Goal: Information Seeking & Learning: Learn about a topic

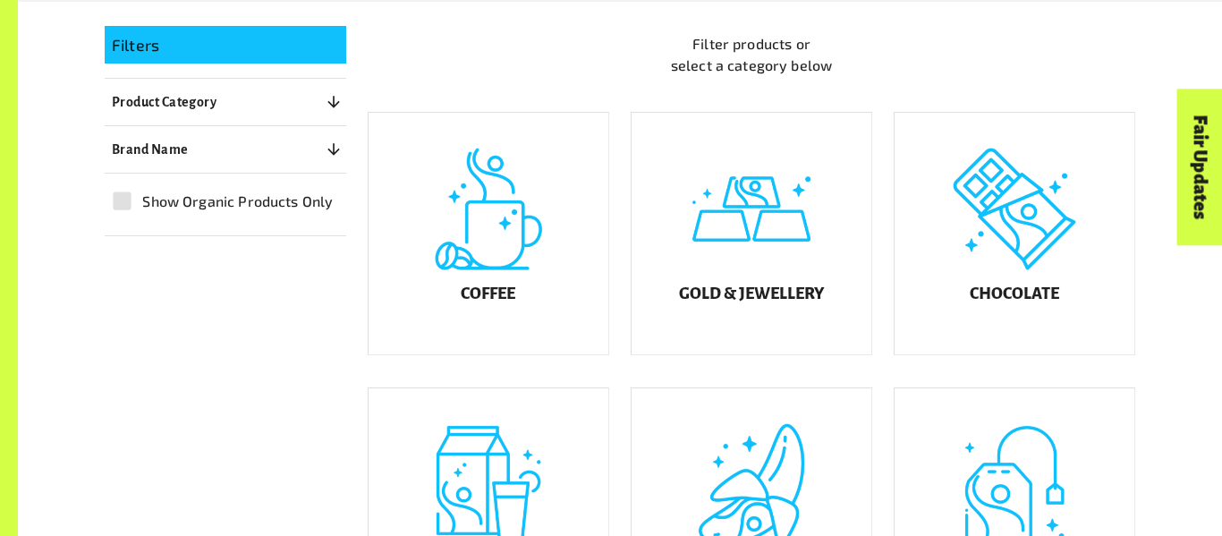
scroll to position [441, 0]
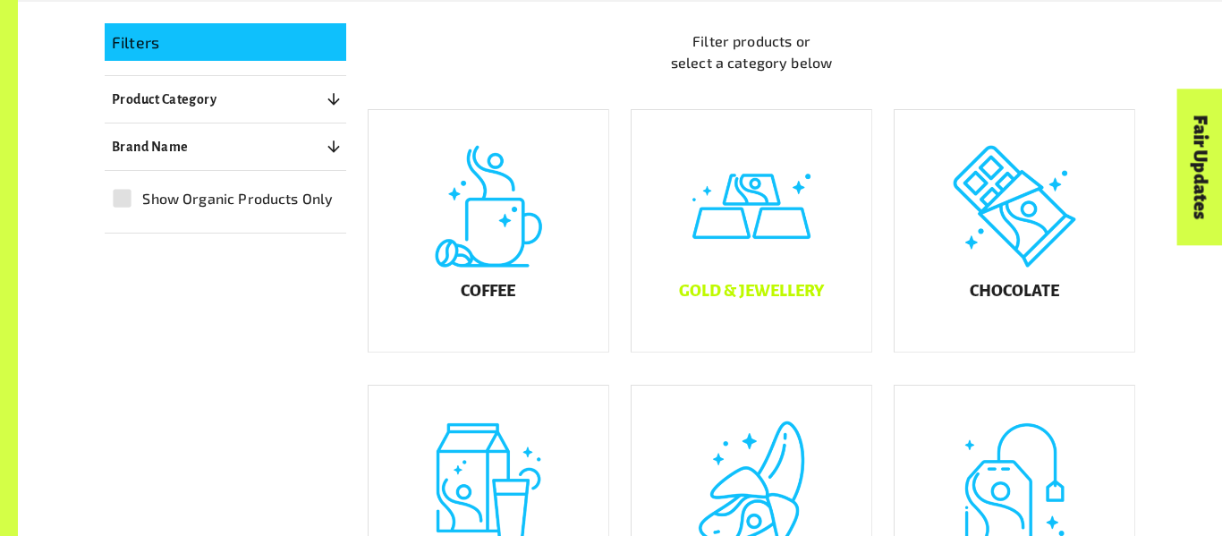
click at [792, 293] on div "Gold & Jewellery" at bounding box center [752, 231] width 240 height 242
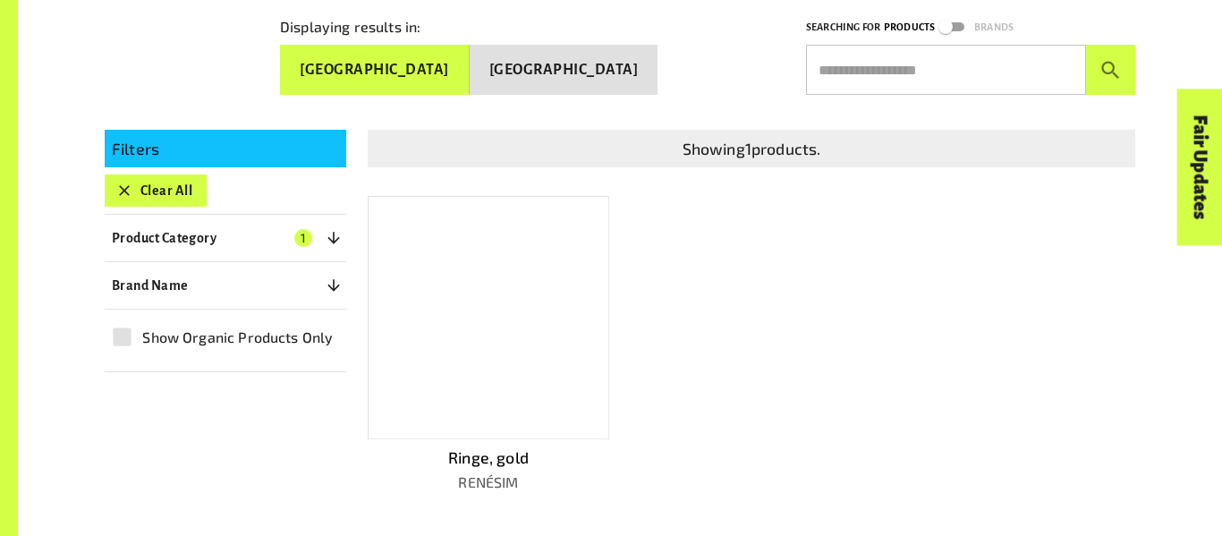
scroll to position [333, 0]
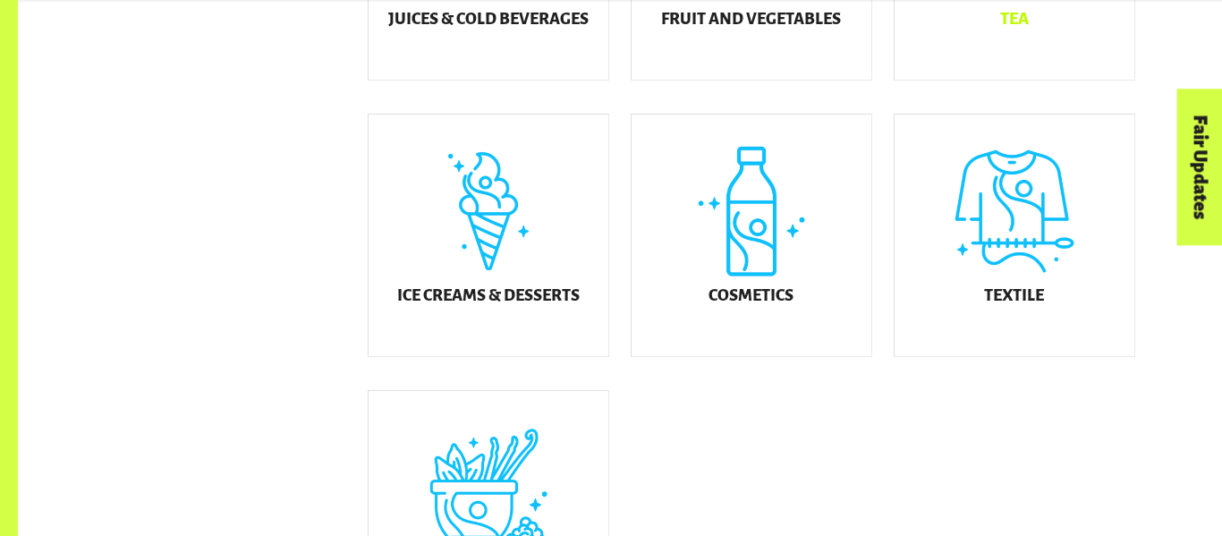
scroll to position [996, 0]
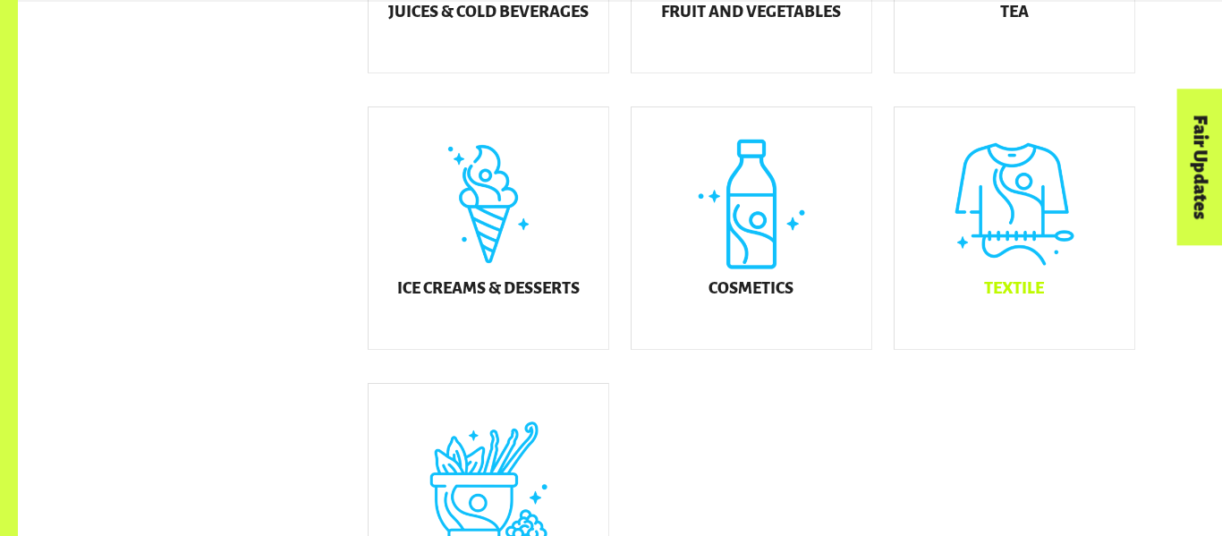
click at [979, 227] on div "Textile" at bounding box center [1015, 228] width 240 height 242
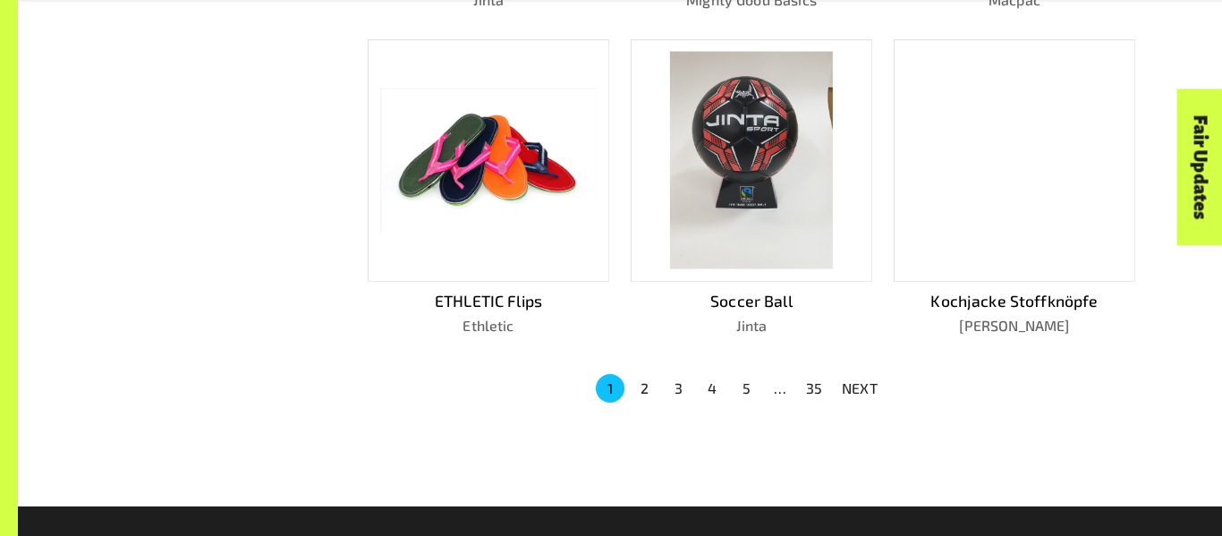
scroll to position [1168, 0]
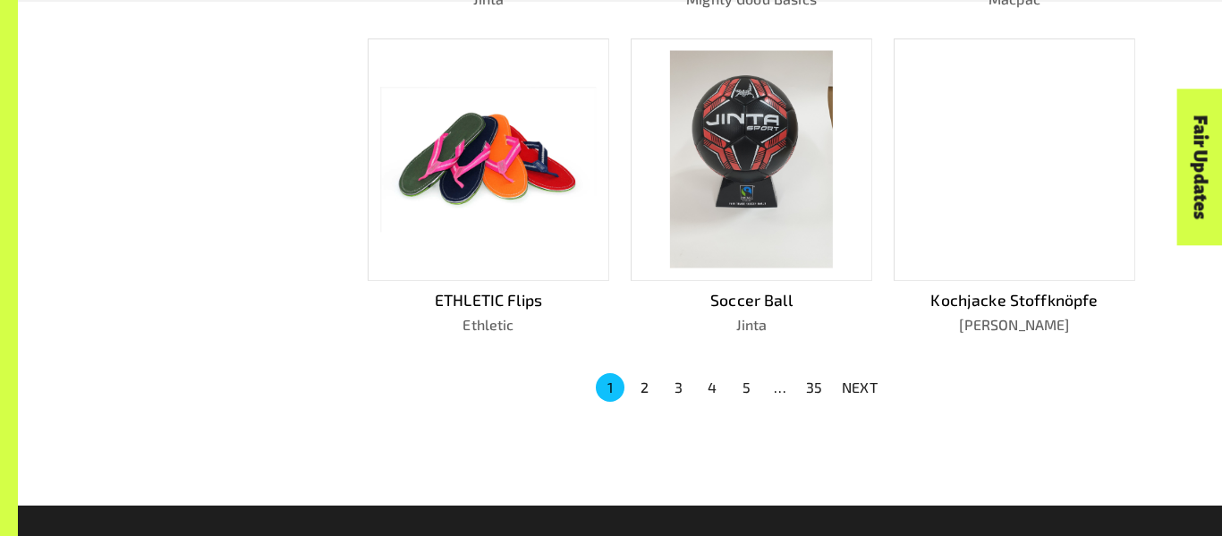
click at [637, 378] on button "2" at bounding box center [644, 387] width 29 height 29
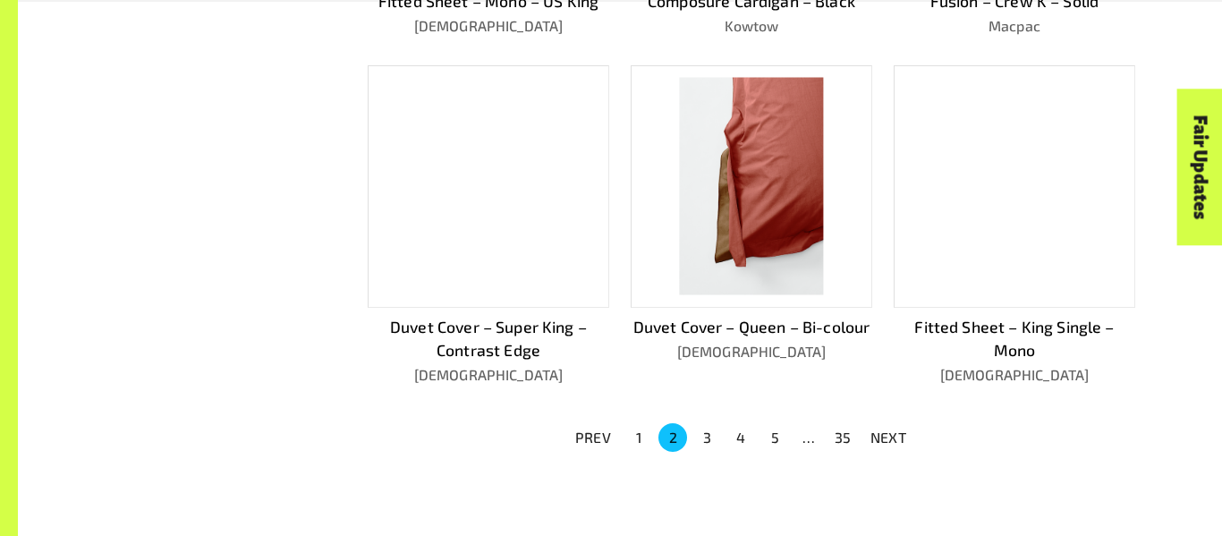
scroll to position [1145, 0]
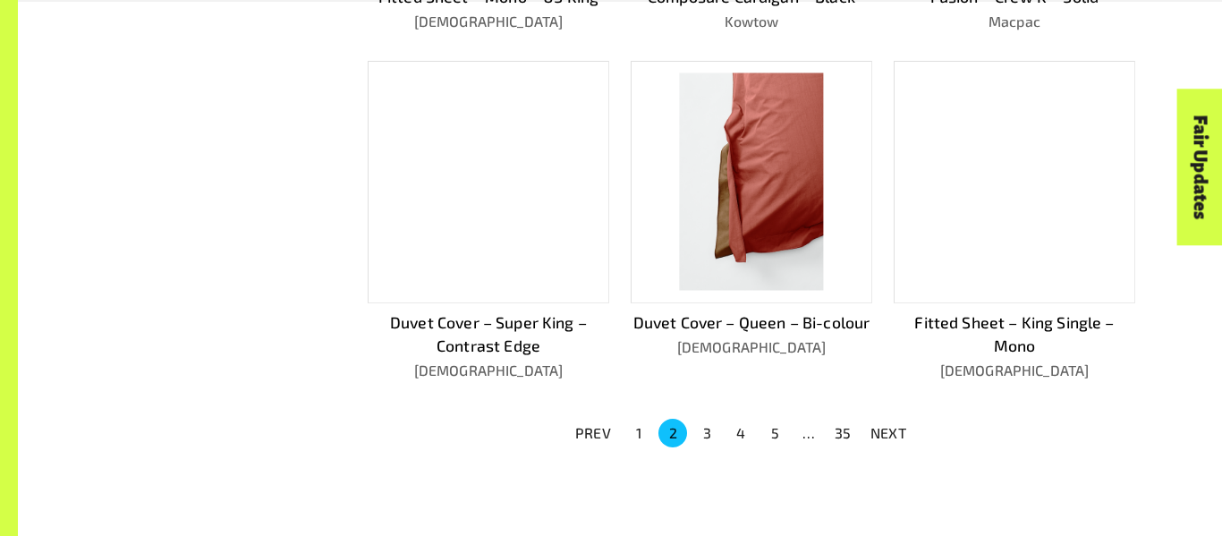
click at [702, 430] on button "3" at bounding box center [707, 433] width 29 height 29
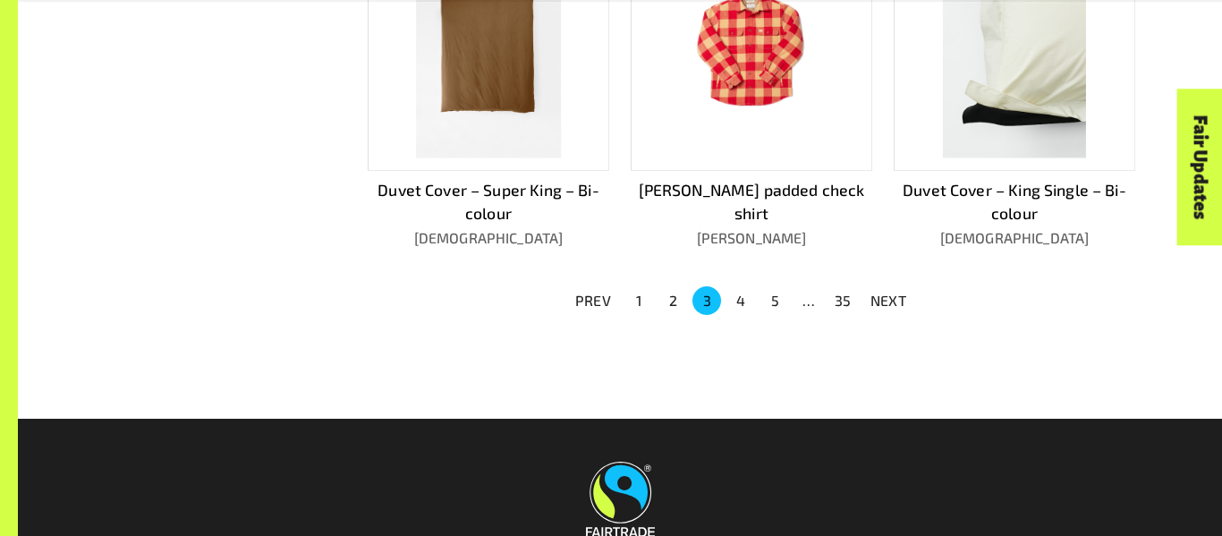
scroll to position [1291, 0]
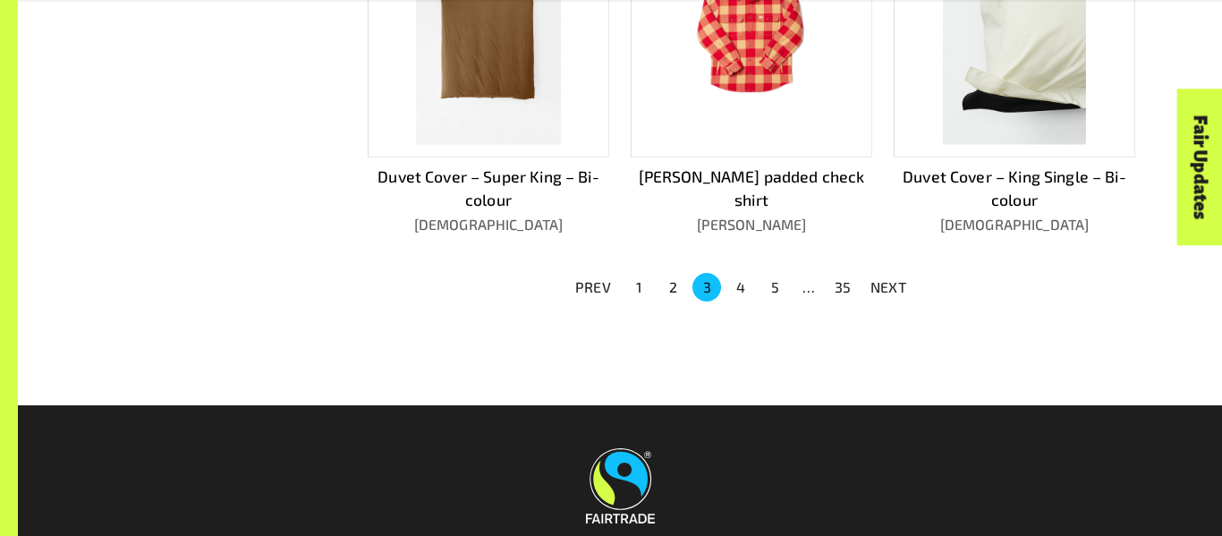
click at [739, 278] on button "4" at bounding box center [741, 287] width 29 height 29
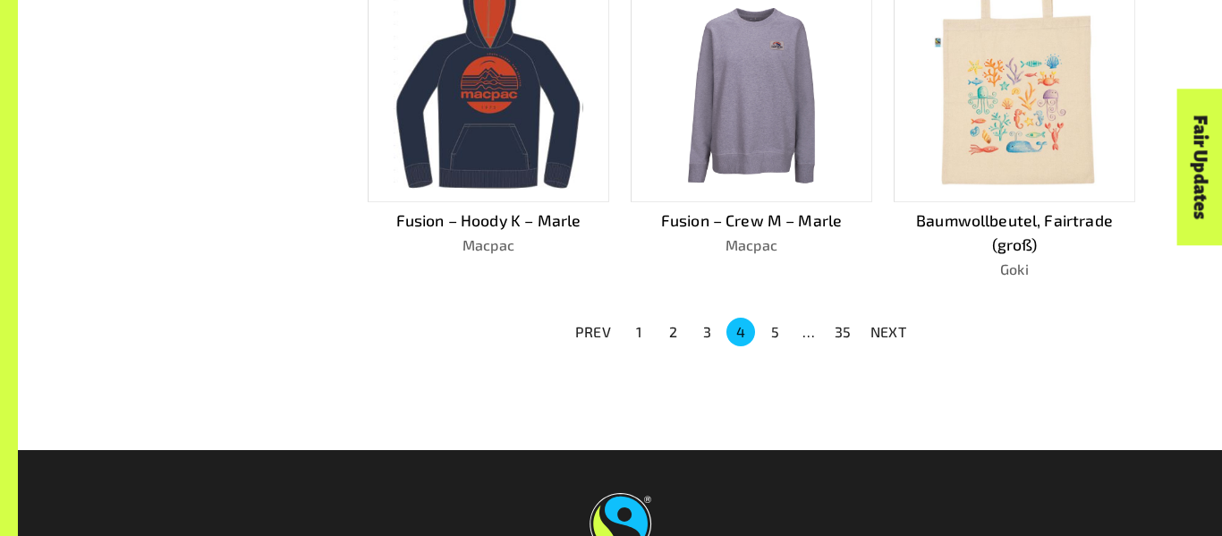
scroll to position [1224, 0]
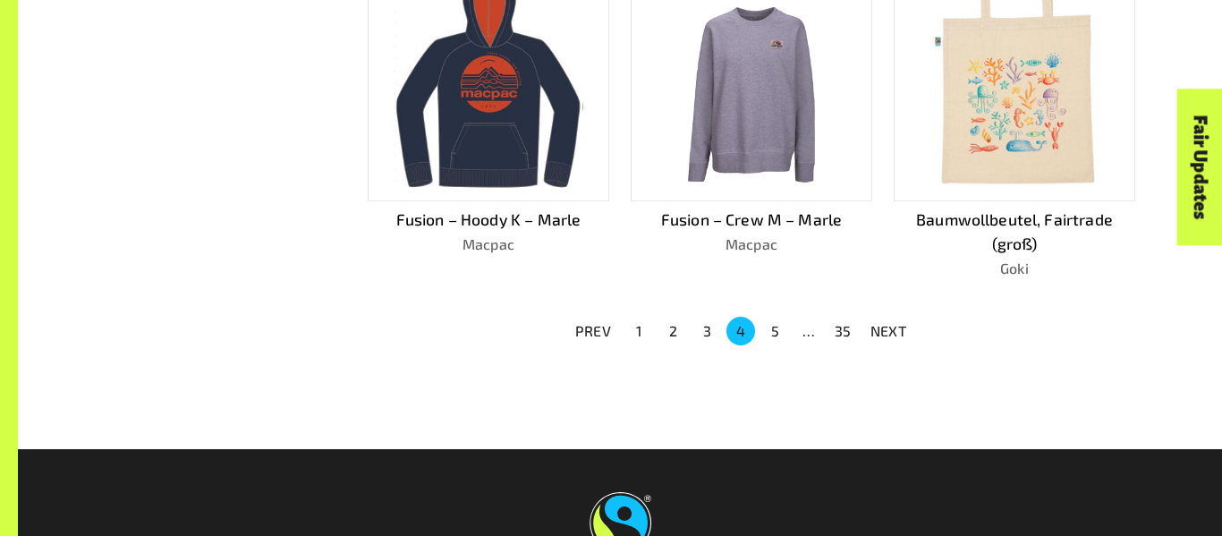
click at [772, 324] on button "5" at bounding box center [775, 331] width 29 height 29
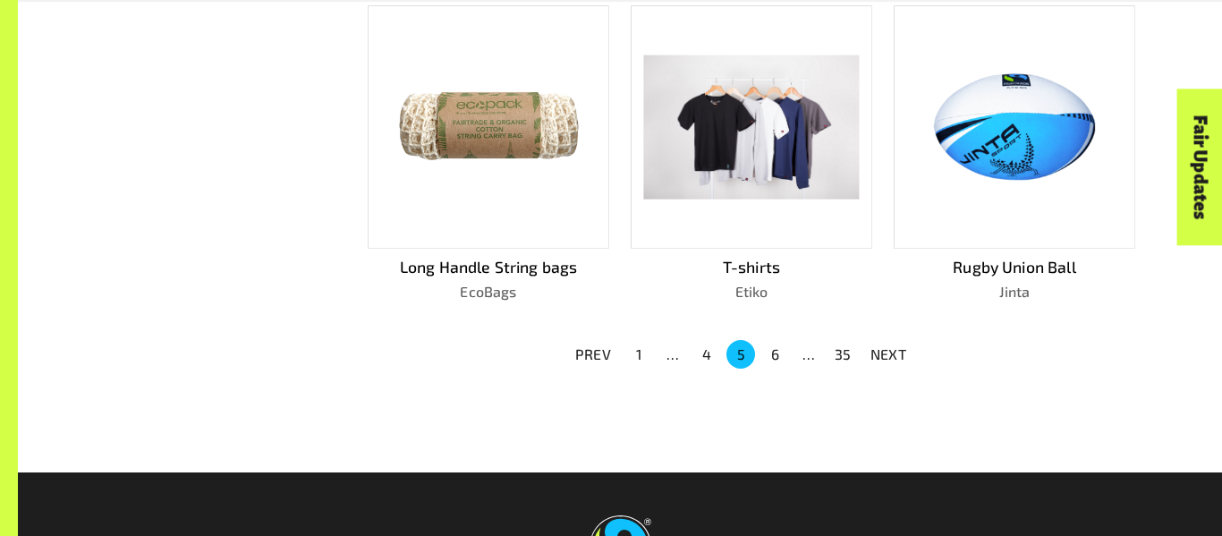
scroll to position [1202, 0]
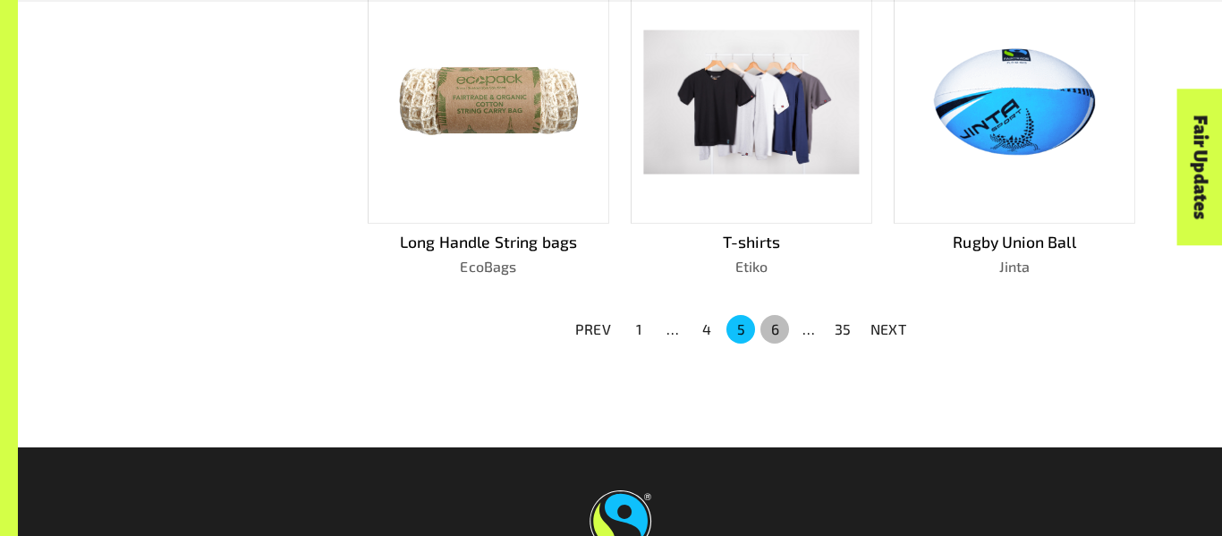
click at [776, 325] on button "6" at bounding box center [775, 329] width 29 height 29
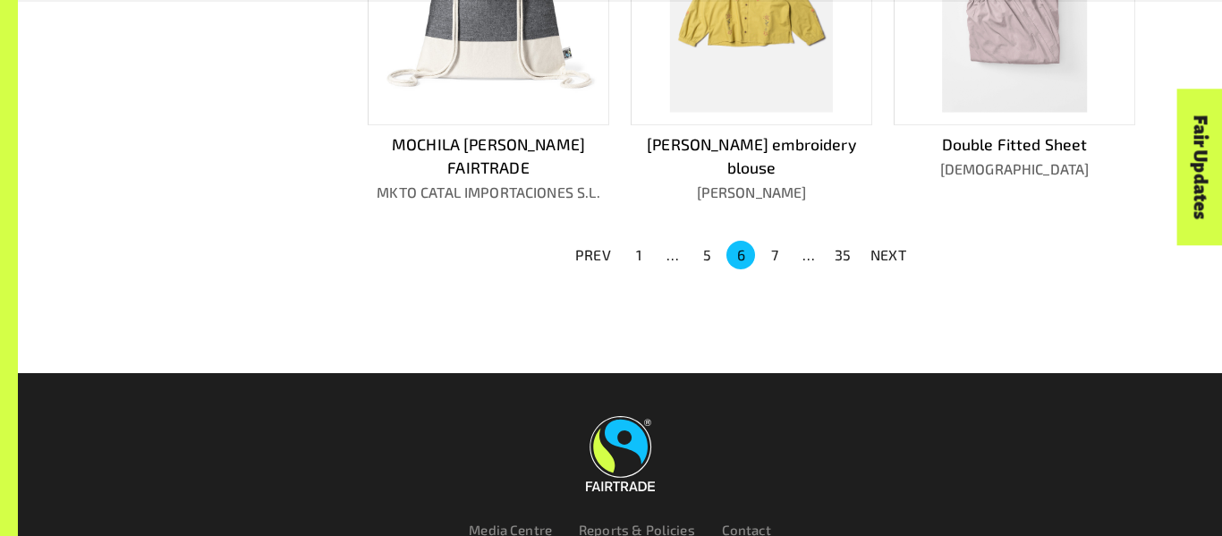
scroll to position [1321, 0]
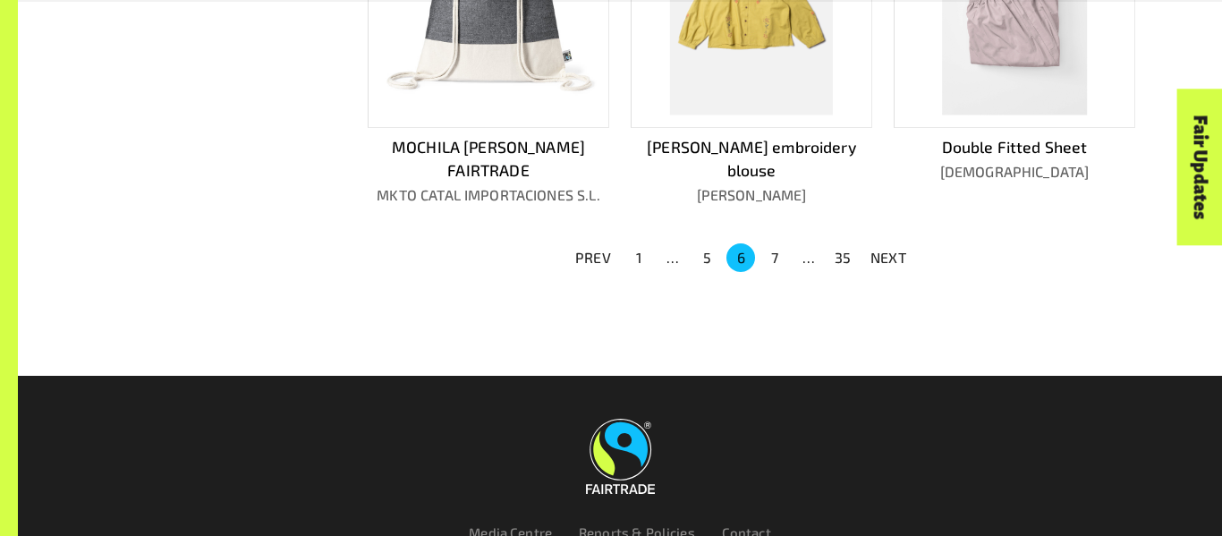
click at [768, 243] on button "7" at bounding box center [775, 257] width 29 height 29
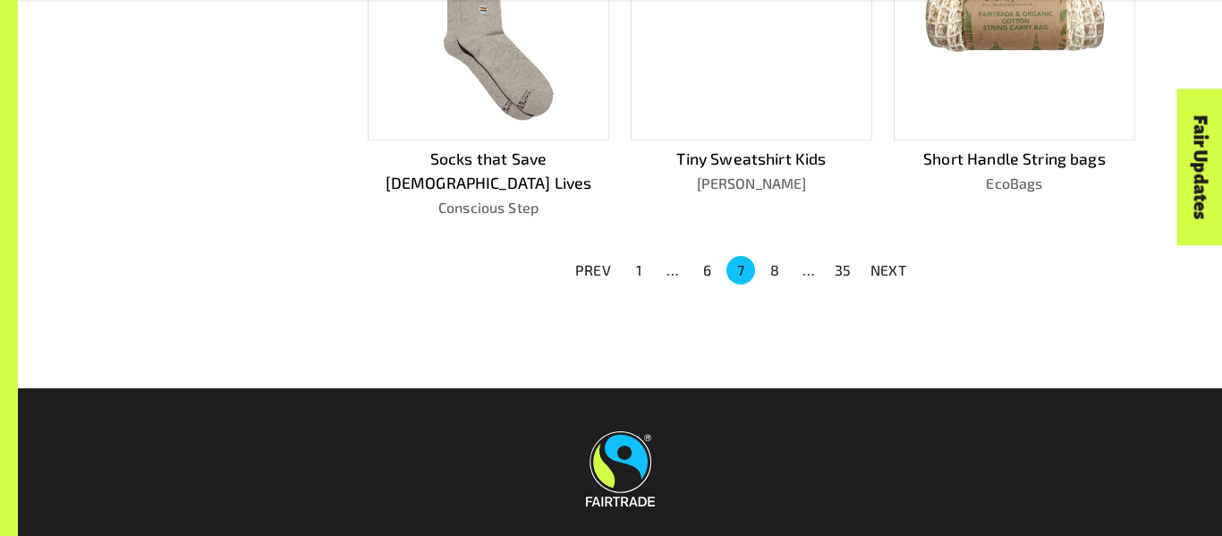
scroll to position [1299, 0]
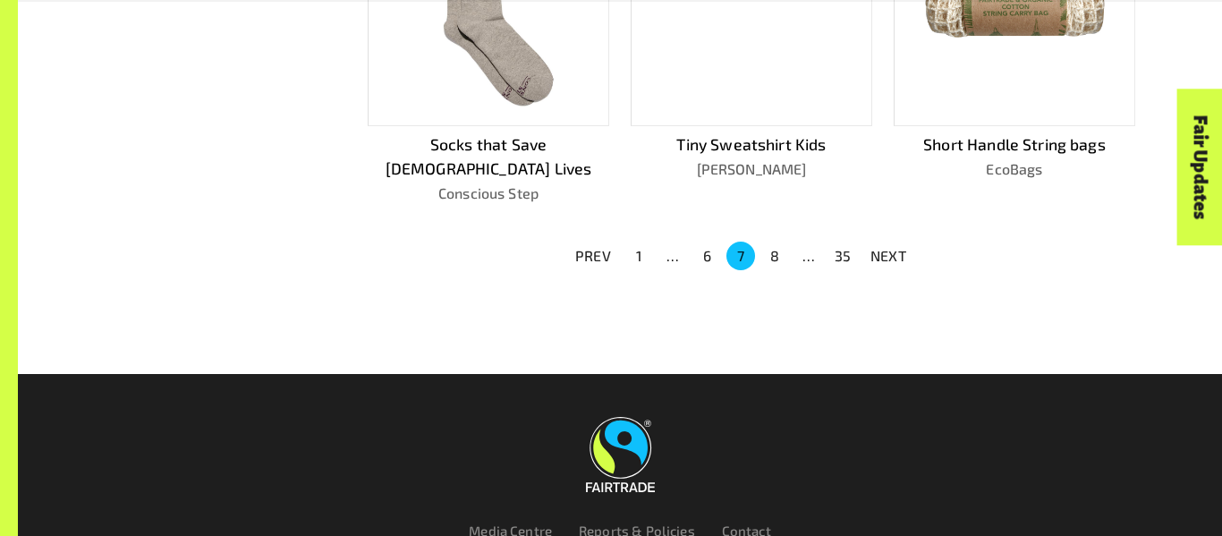
click at [772, 242] on button "8" at bounding box center [775, 256] width 29 height 29
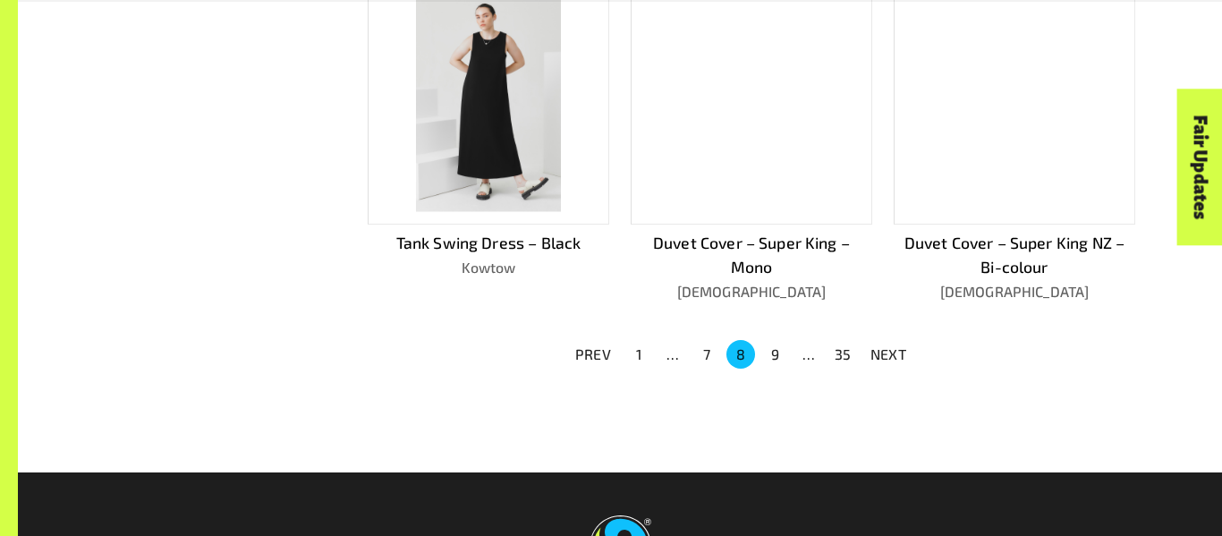
scroll to position [1204, 0]
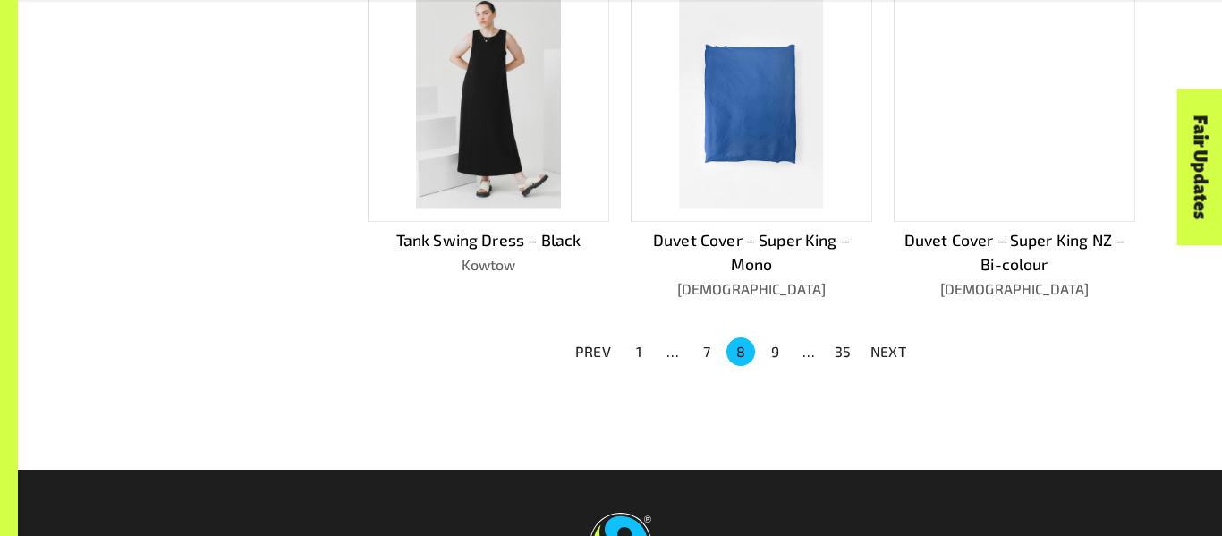
click at [766, 349] on button "9" at bounding box center [775, 351] width 29 height 29
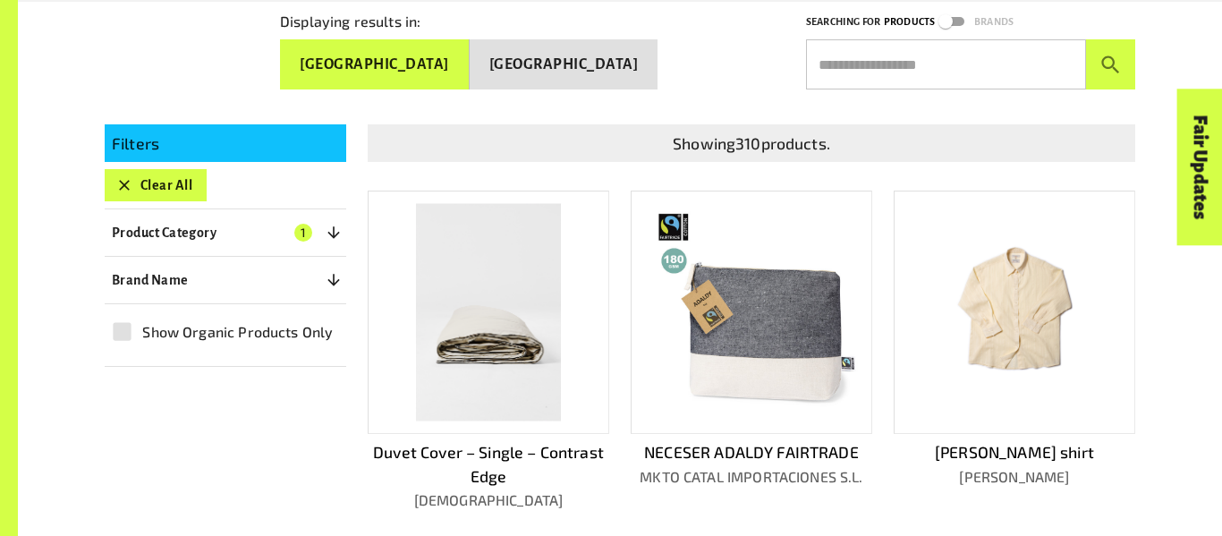
scroll to position [1458, 0]
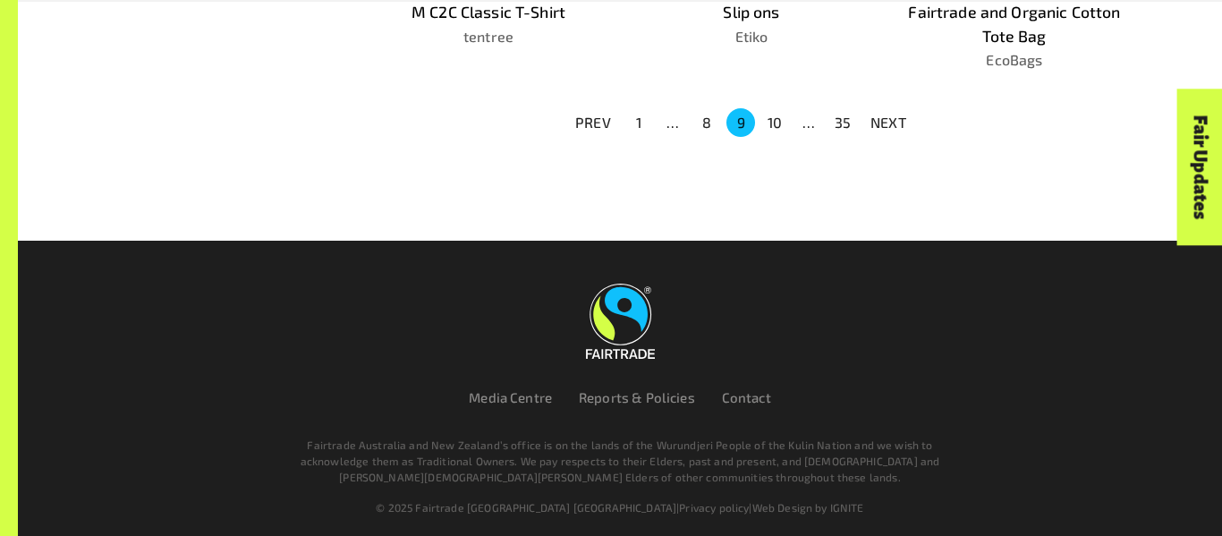
click at [845, 122] on button "35" at bounding box center [843, 122] width 29 height 29
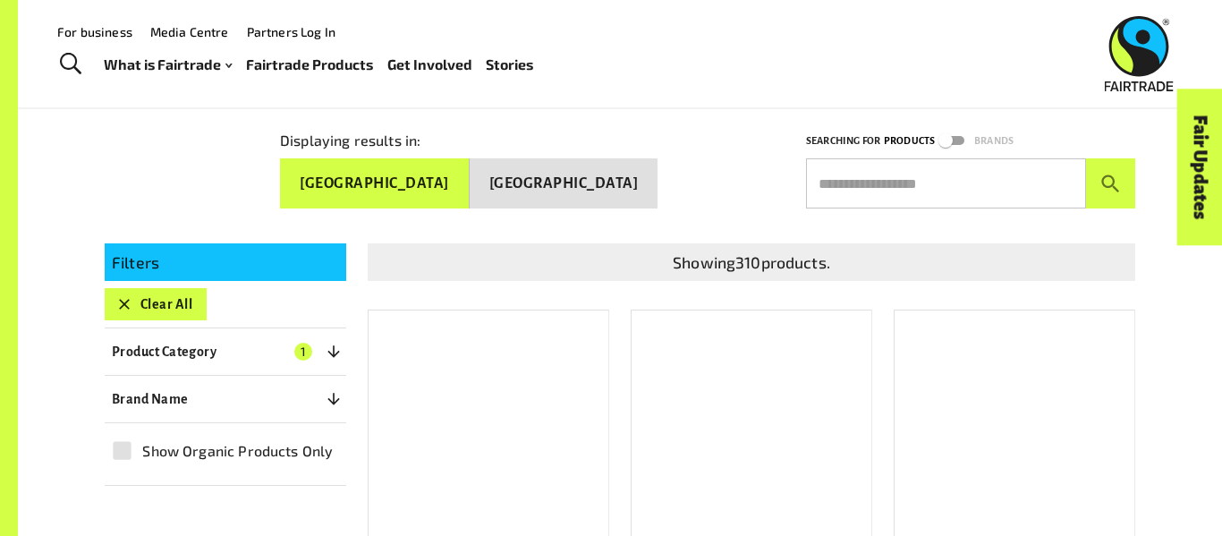
scroll to position [213, 0]
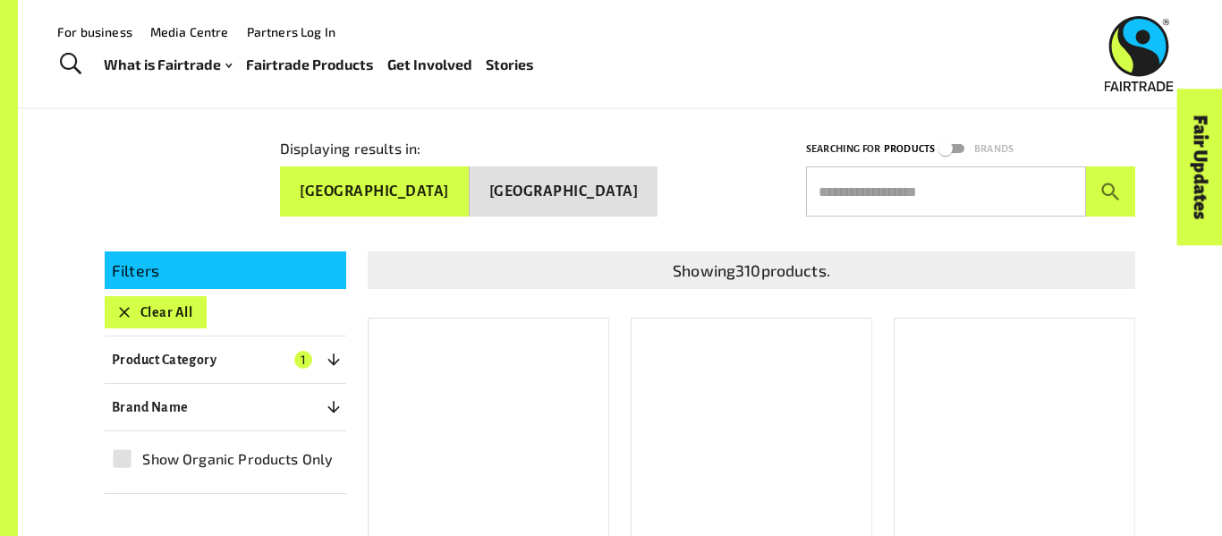
click at [406, 412] on div at bounding box center [489, 439] width 242 height 243
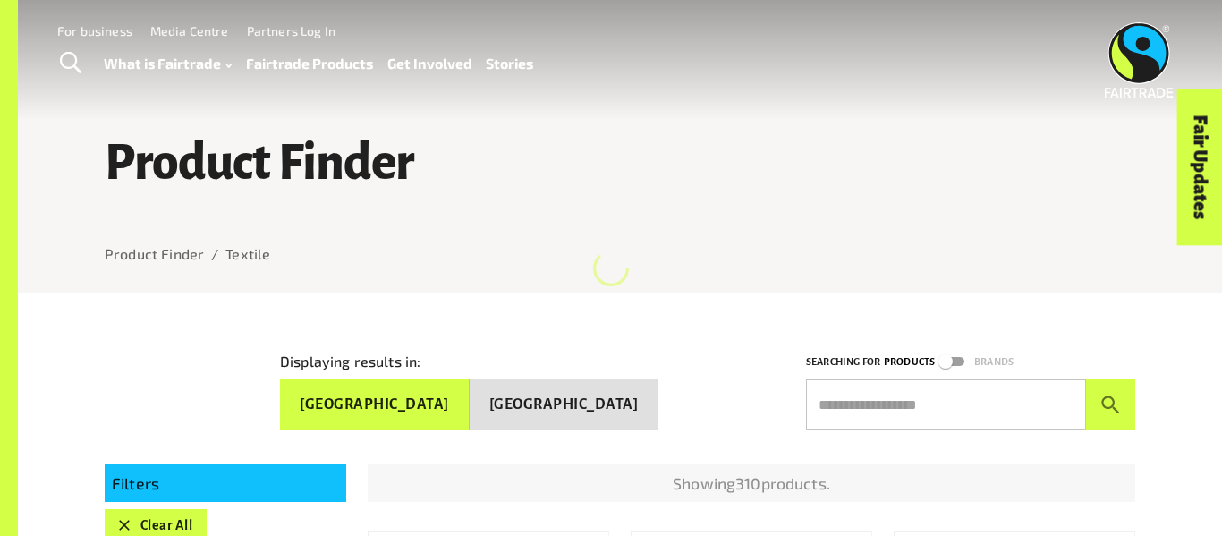
scroll to position [39, 0]
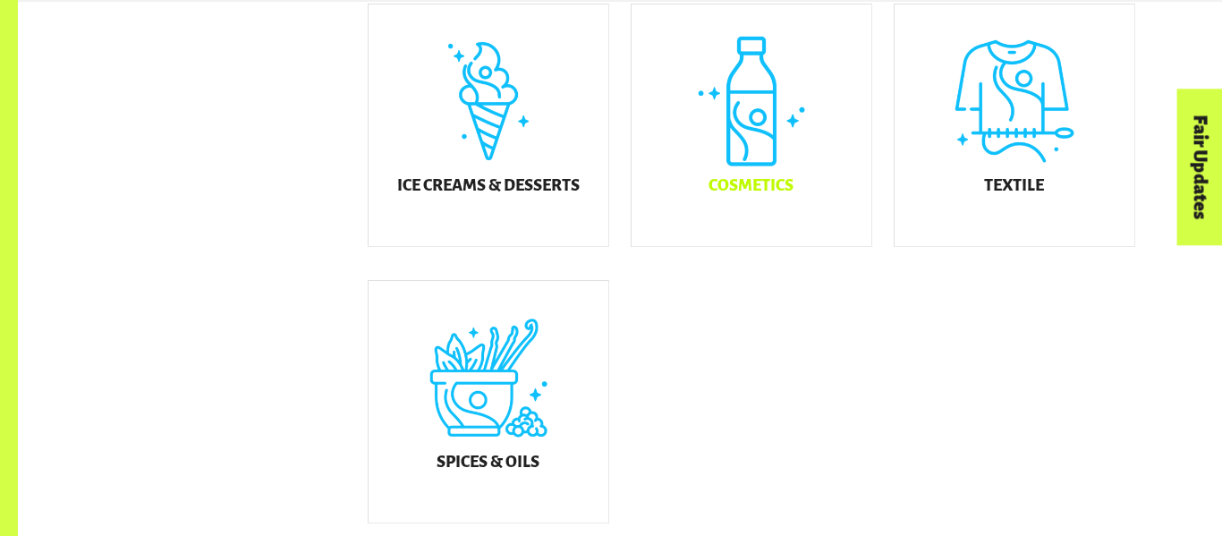
scroll to position [1103, 0]
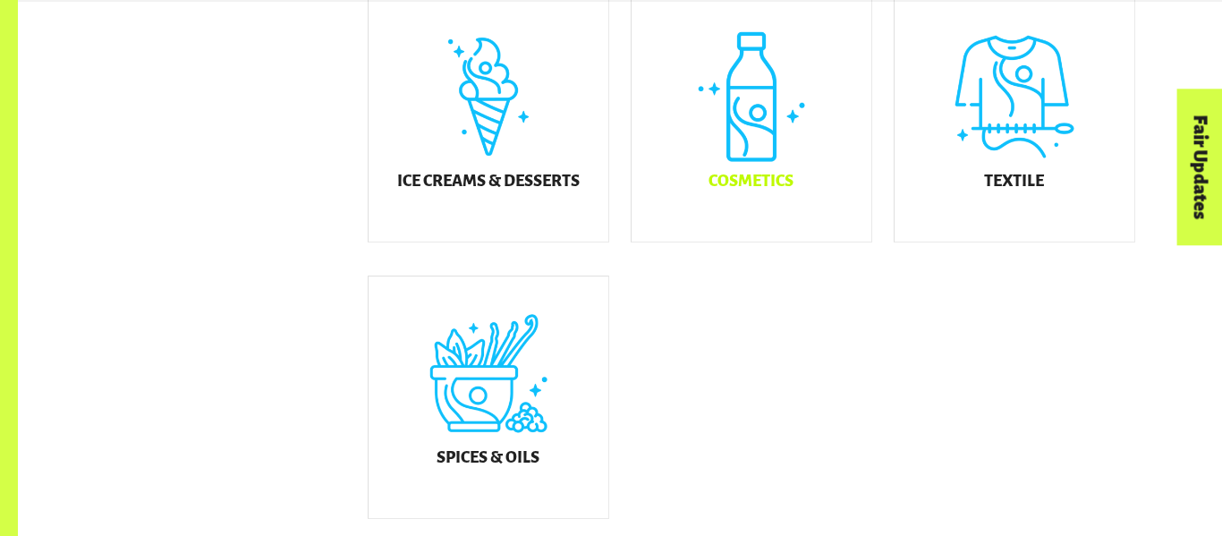
click at [722, 191] on h5 "Cosmetics" at bounding box center [751, 182] width 85 height 18
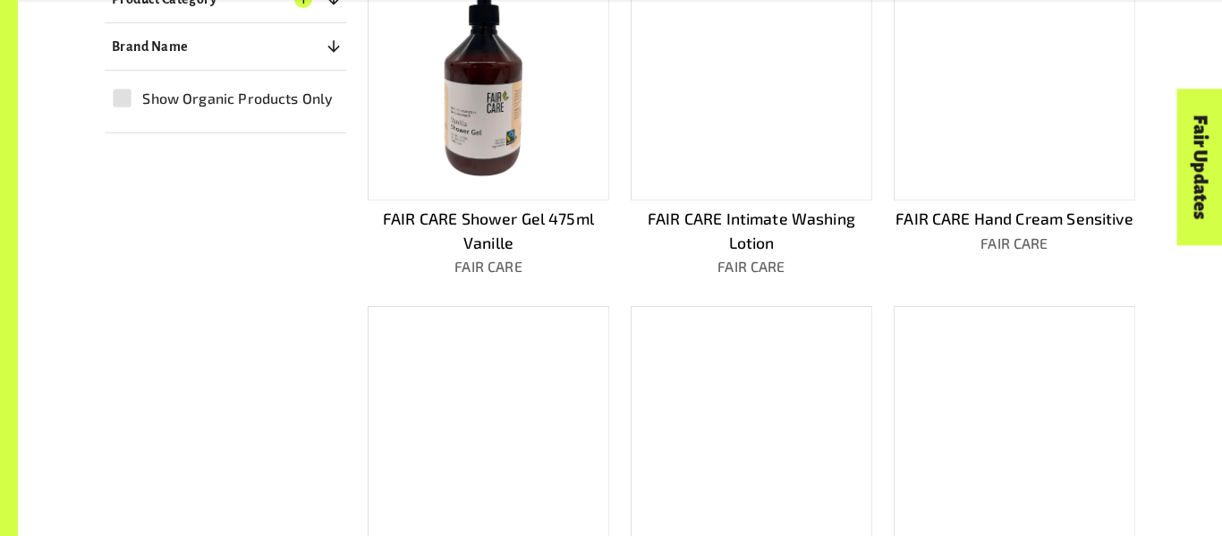
scroll to position [575, 0]
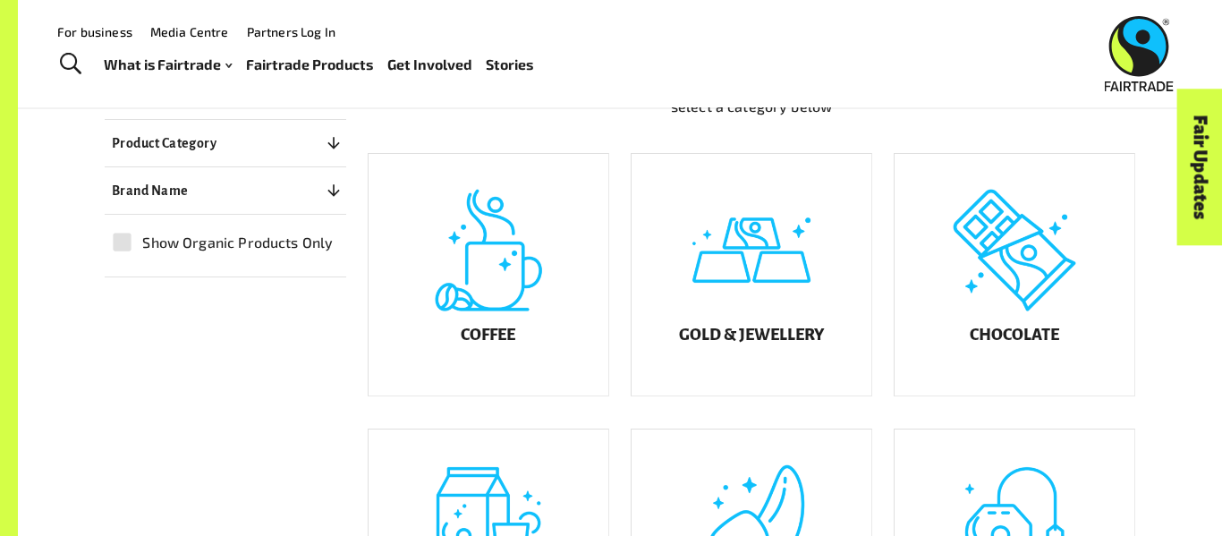
scroll to position [394, 0]
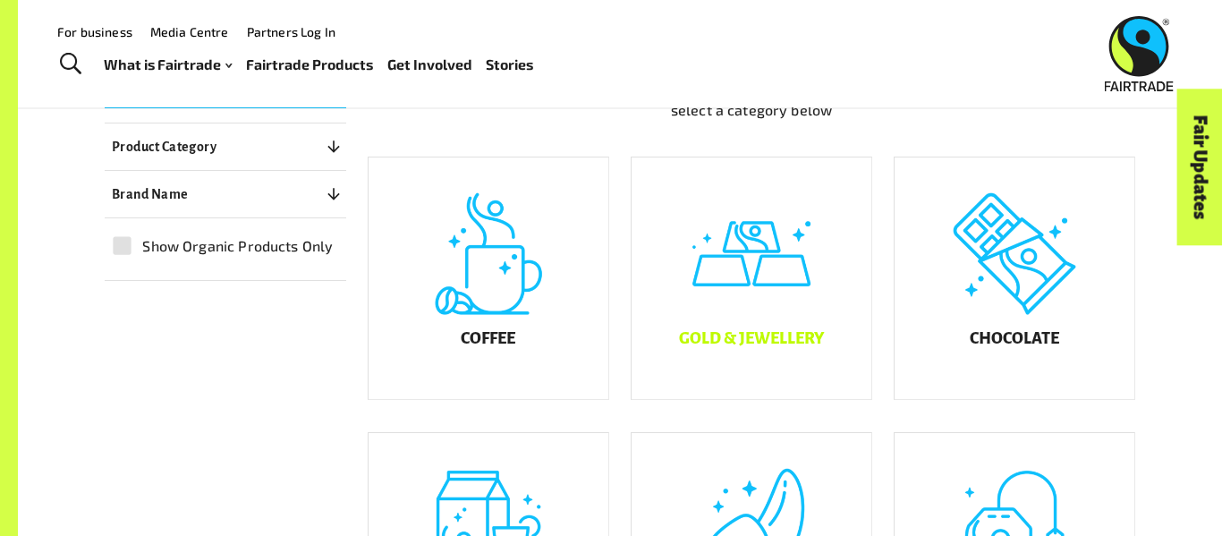
click at [816, 326] on div "Gold & Jewellery" at bounding box center [752, 278] width 240 height 242
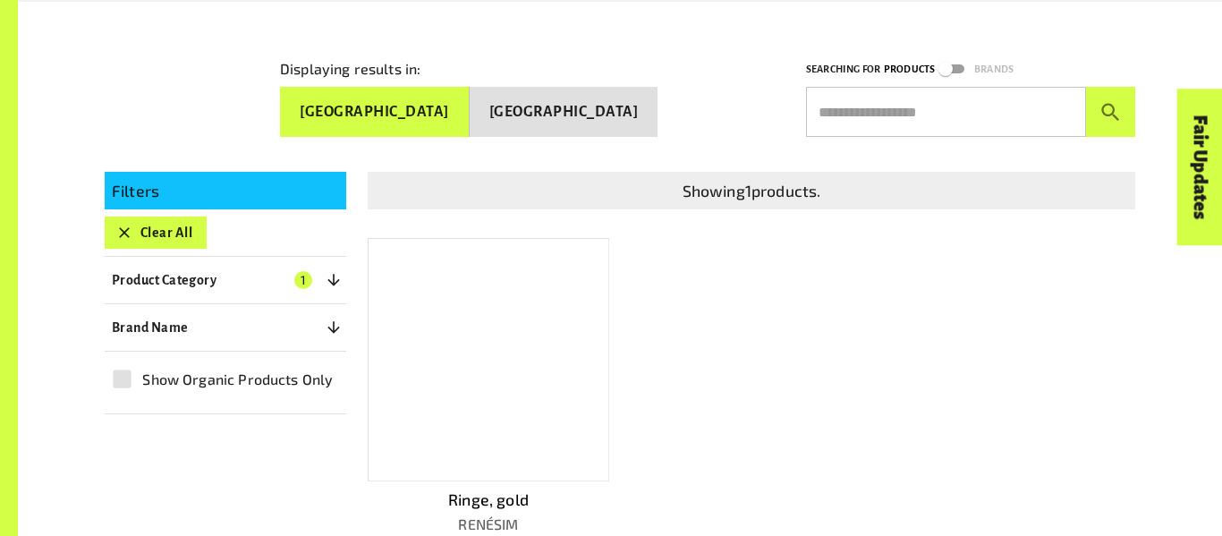
scroll to position [336, 0]
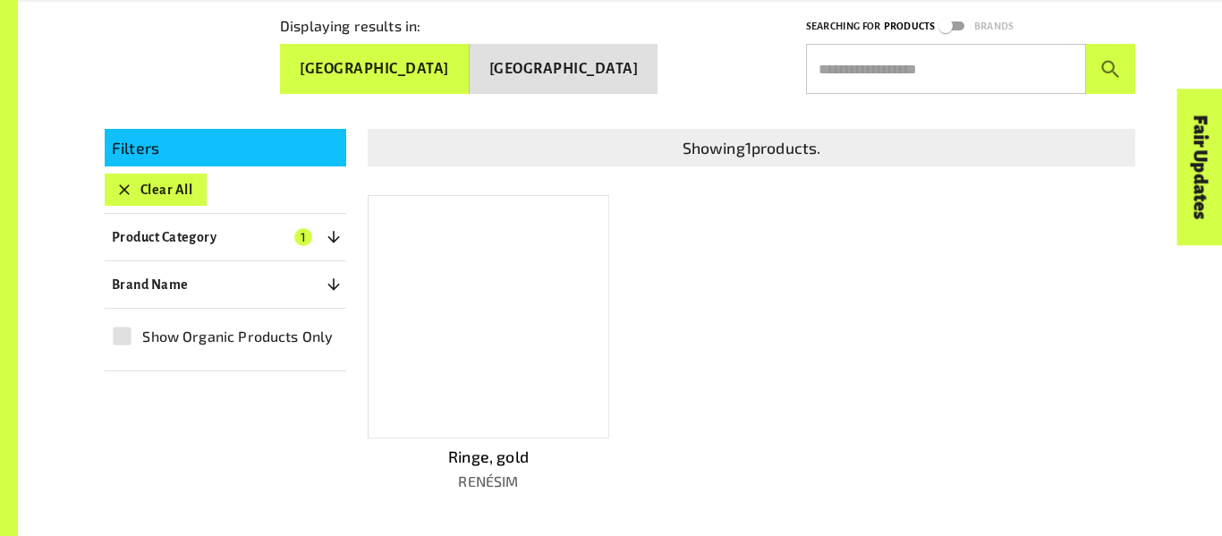
click at [519, 327] on div at bounding box center [489, 316] width 242 height 243
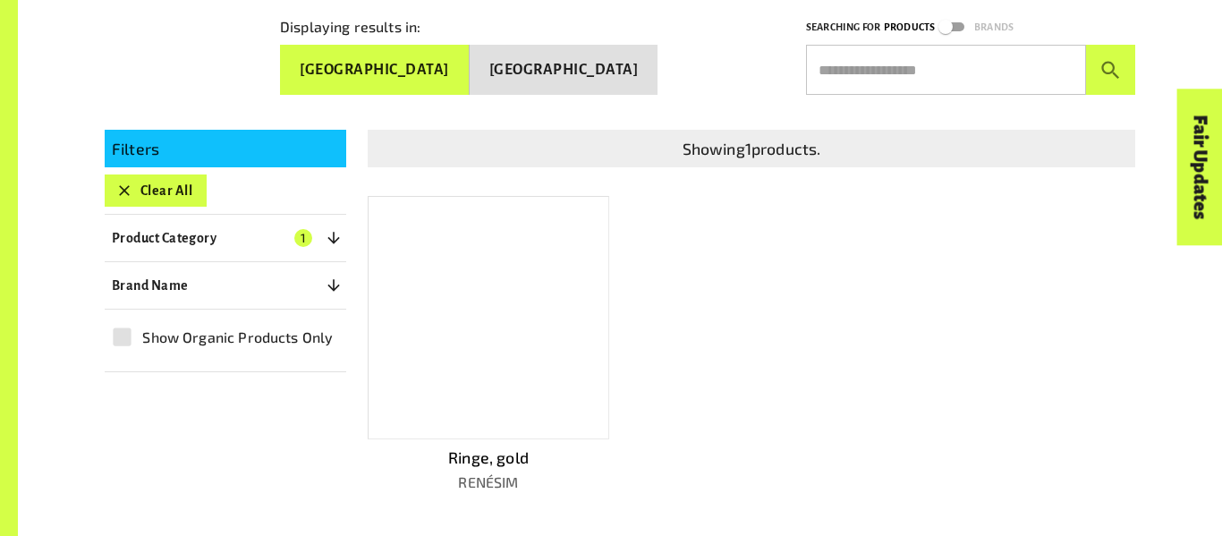
scroll to position [336, 0]
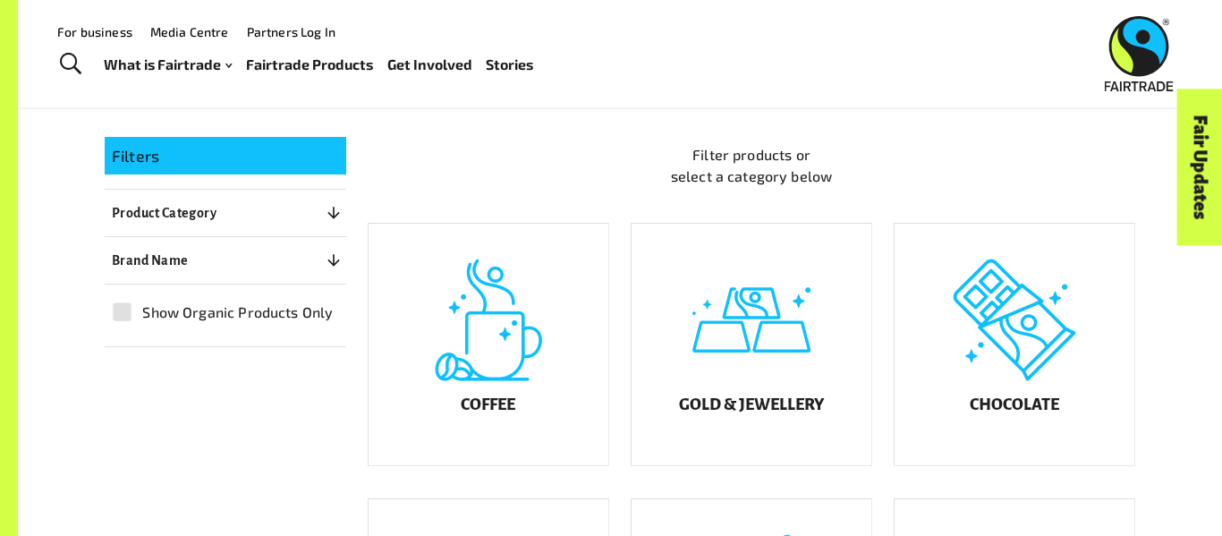
scroll to position [277, 0]
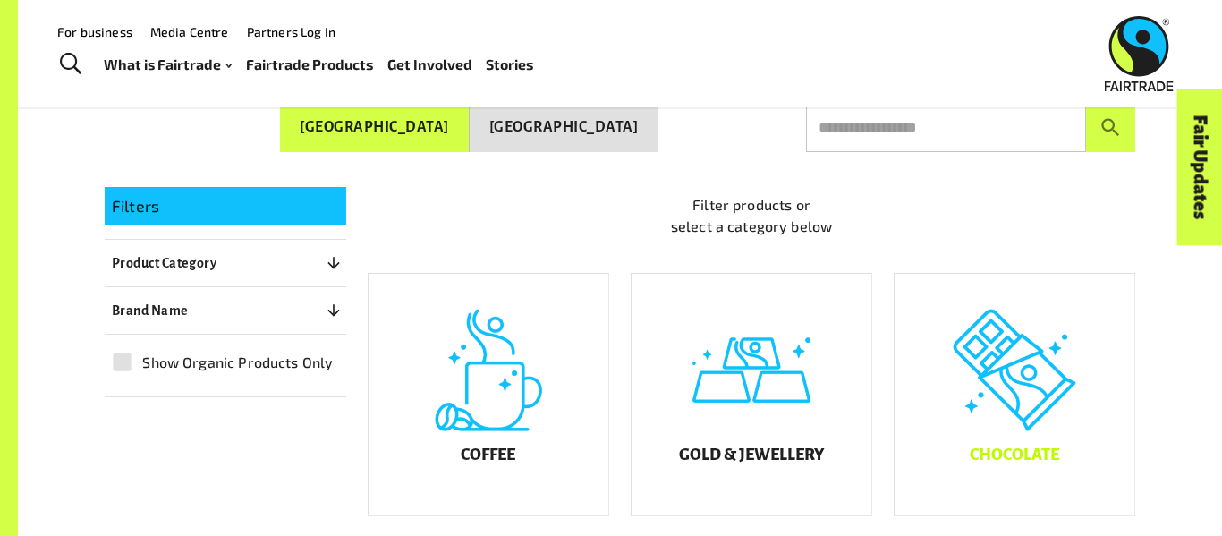
click at [995, 370] on div "Chocolate" at bounding box center [1015, 395] width 240 height 242
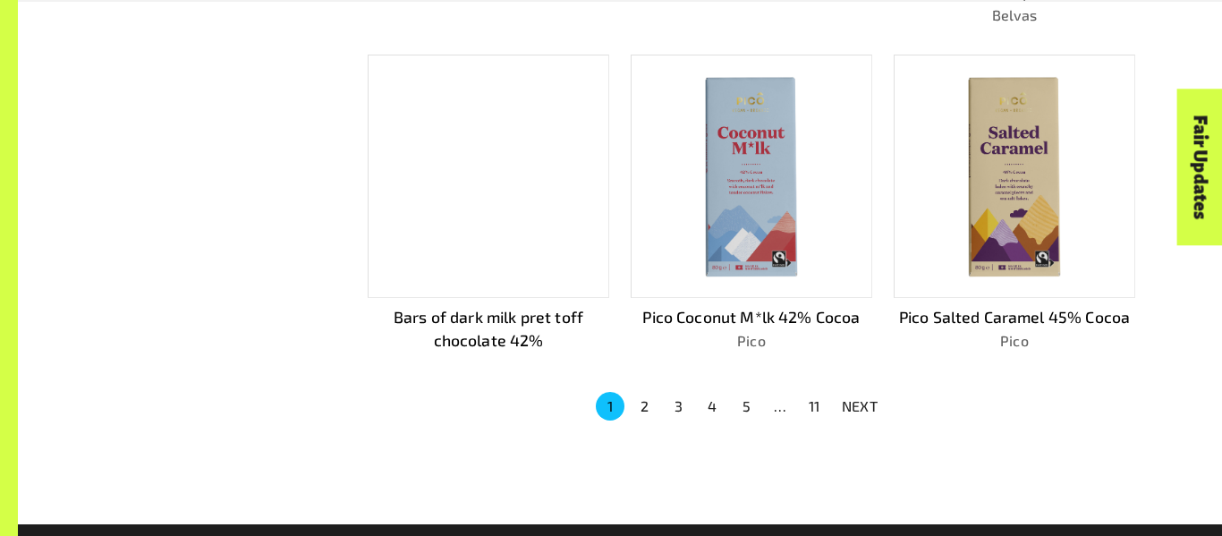
scroll to position [1200, 0]
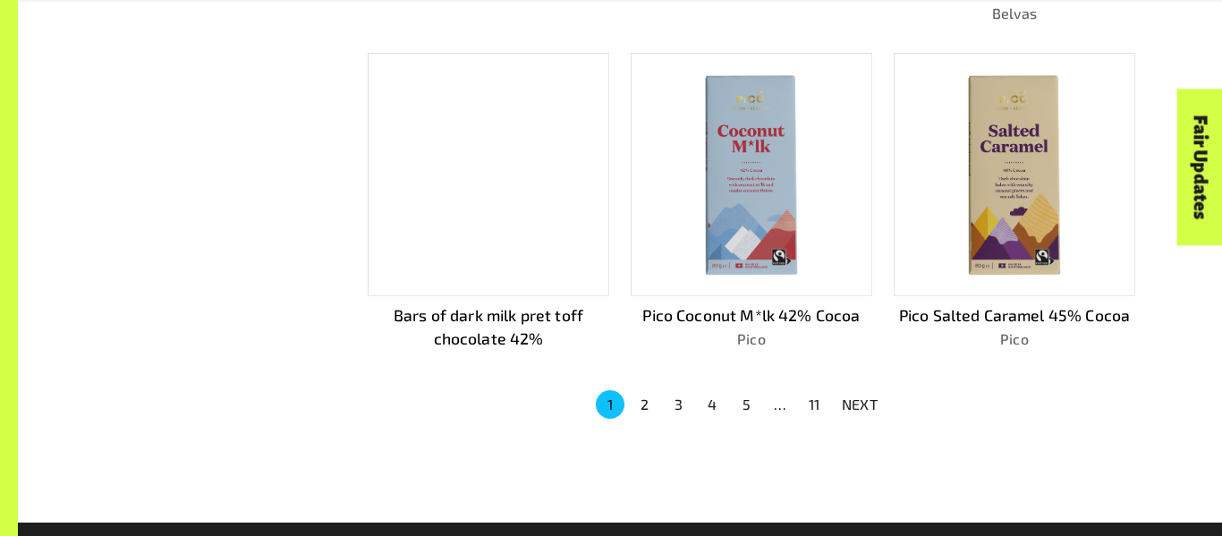
click at [813, 395] on button "11" at bounding box center [814, 404] width 29 height 29
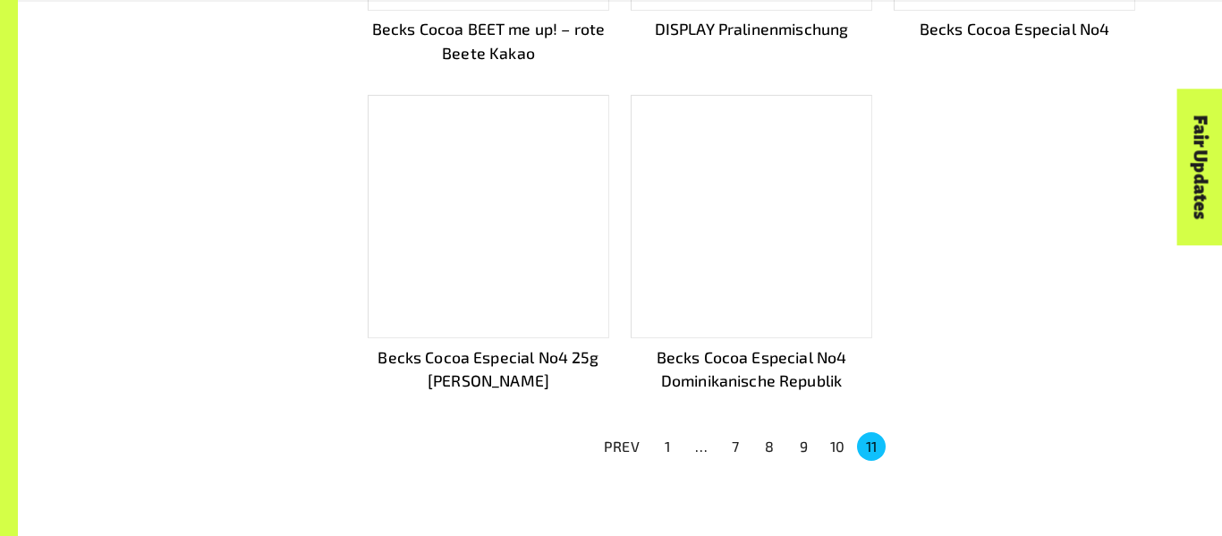
scroll to position [1138, 0]
click at [730, 434] on button "7" at bounding box center [735, 444] width 29 height 29
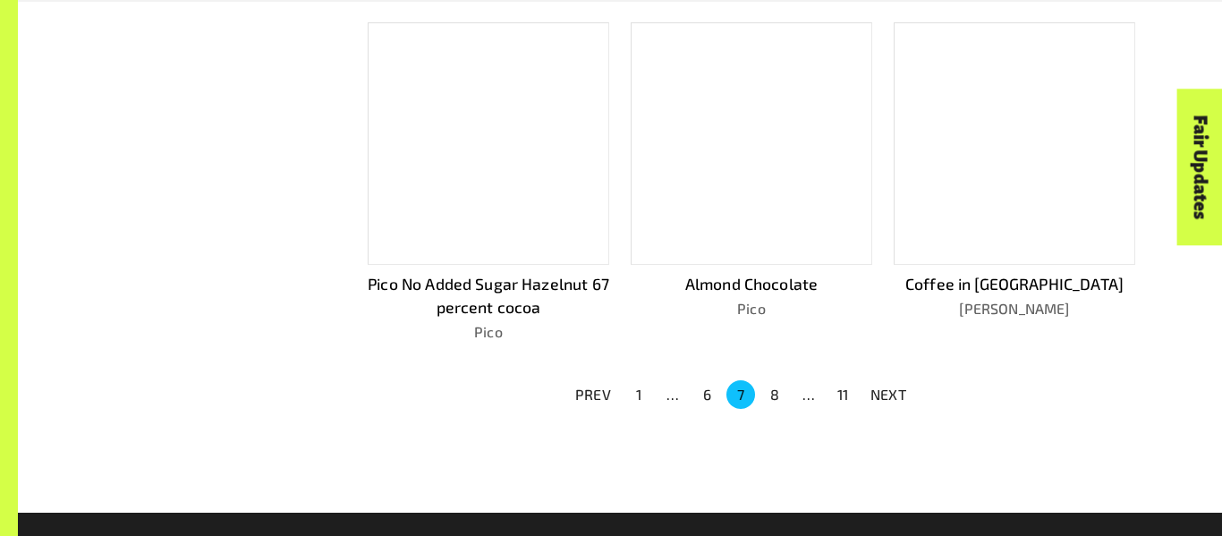
scroll to position [1193, 0]
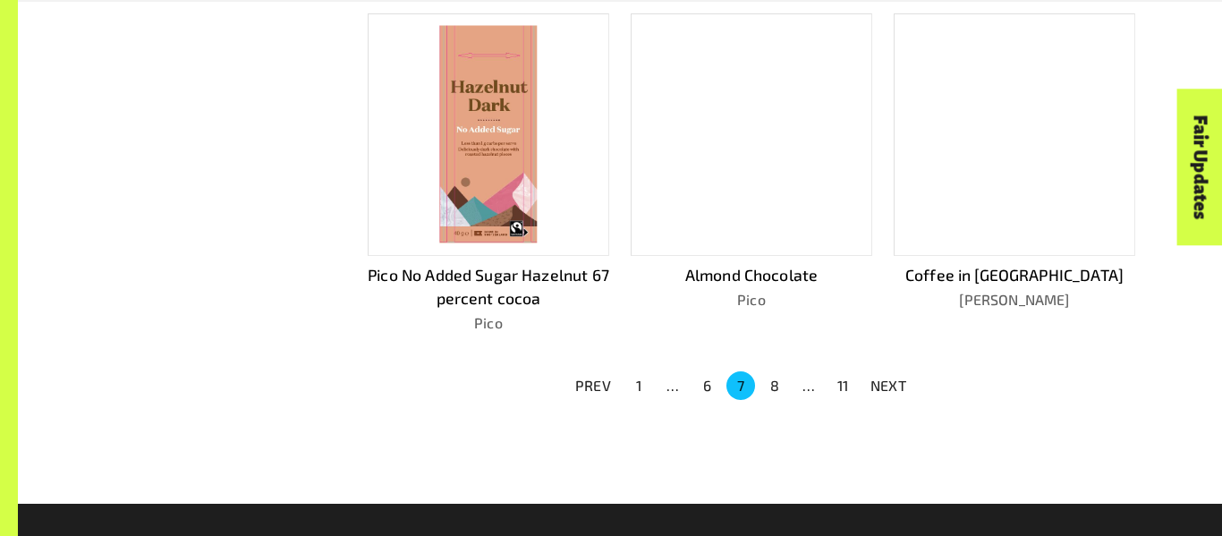
click at [704, 374] on button "6" at bounding box center [707, 385] width 29 height 29
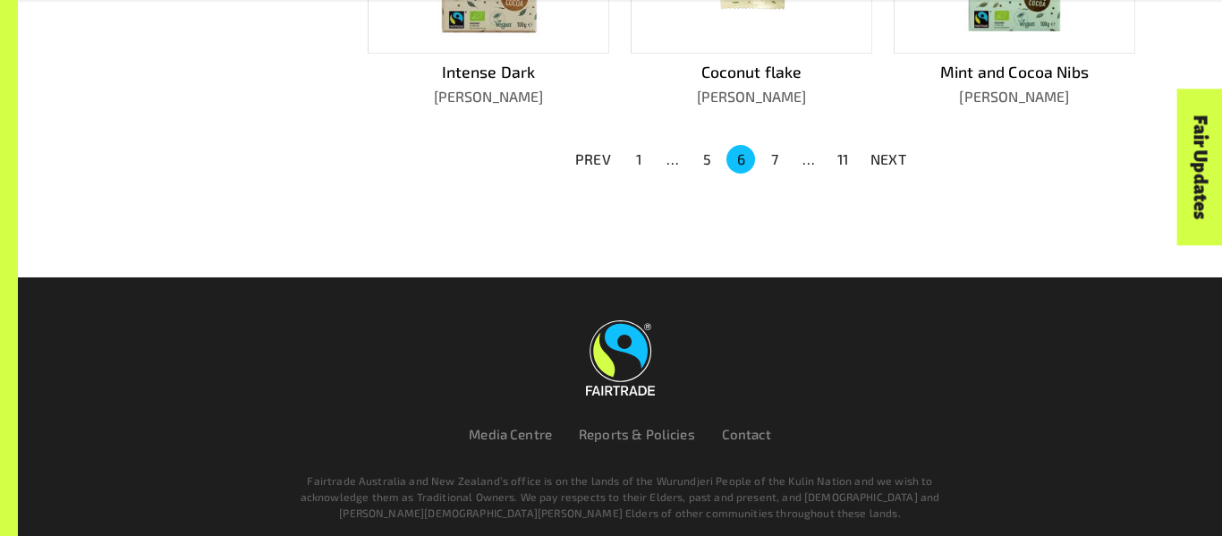
scroll to position [1417, 0]
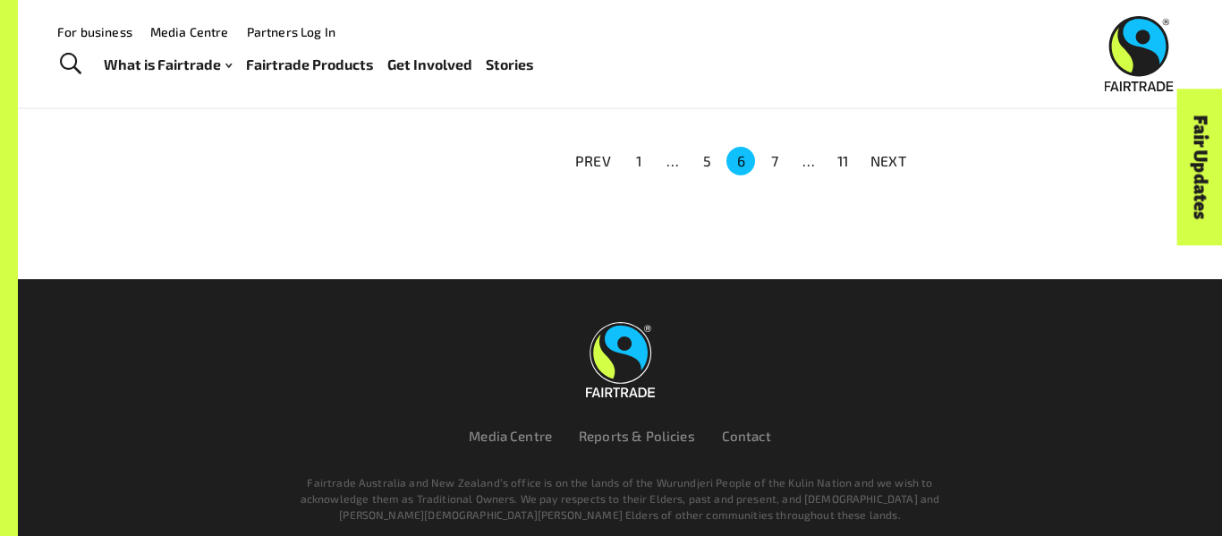
click at [779, 152] on button "7" at bounding box center [775, 161] width 29 height 29
click at [779, 152] on button "8" at bounding box center [775, 161] width 29 height 29
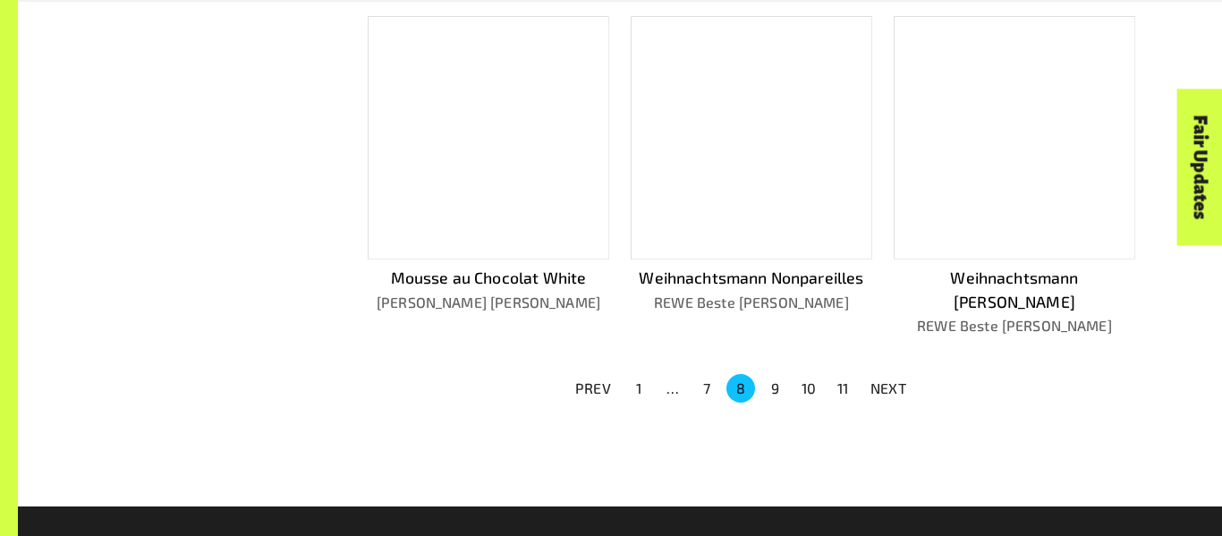
scroll to position [1214, 0]
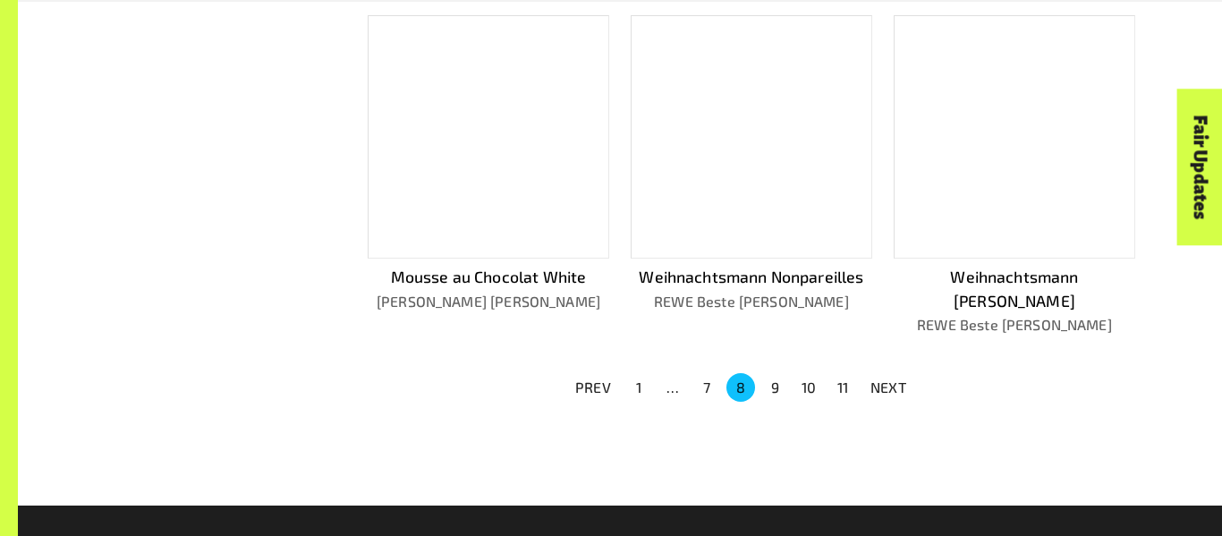
click at [786, 373] on button "9" at bounding box center [775, 387] width 29 height 29
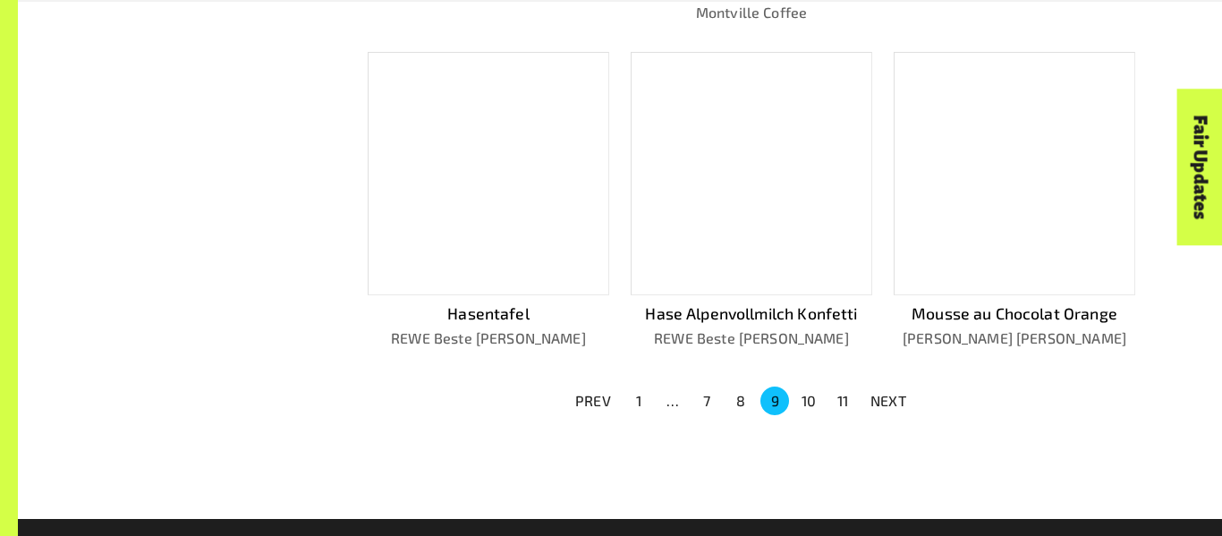
scroll to position [1179, 0]
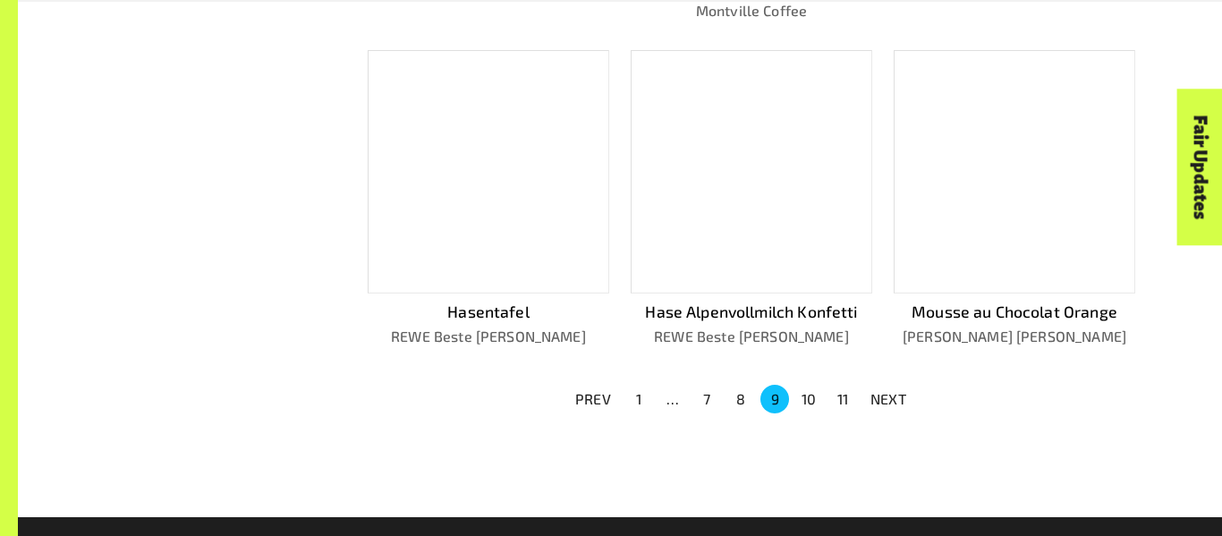
click at [800, 387] on button "10" at bounding box center [809, 399] width 29 height 29
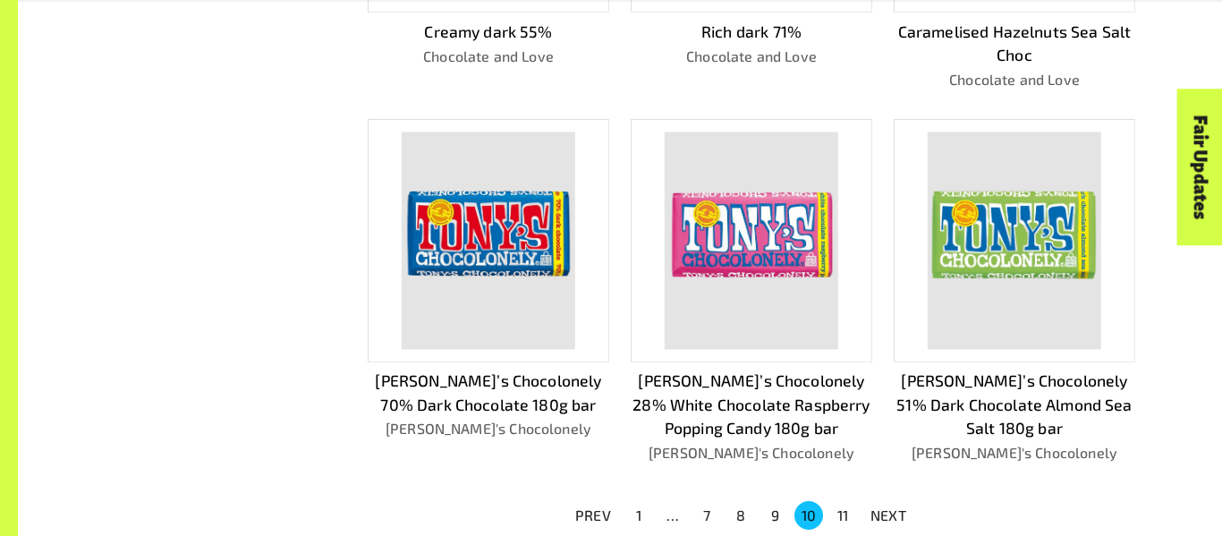
scroll to position [1112, 0]
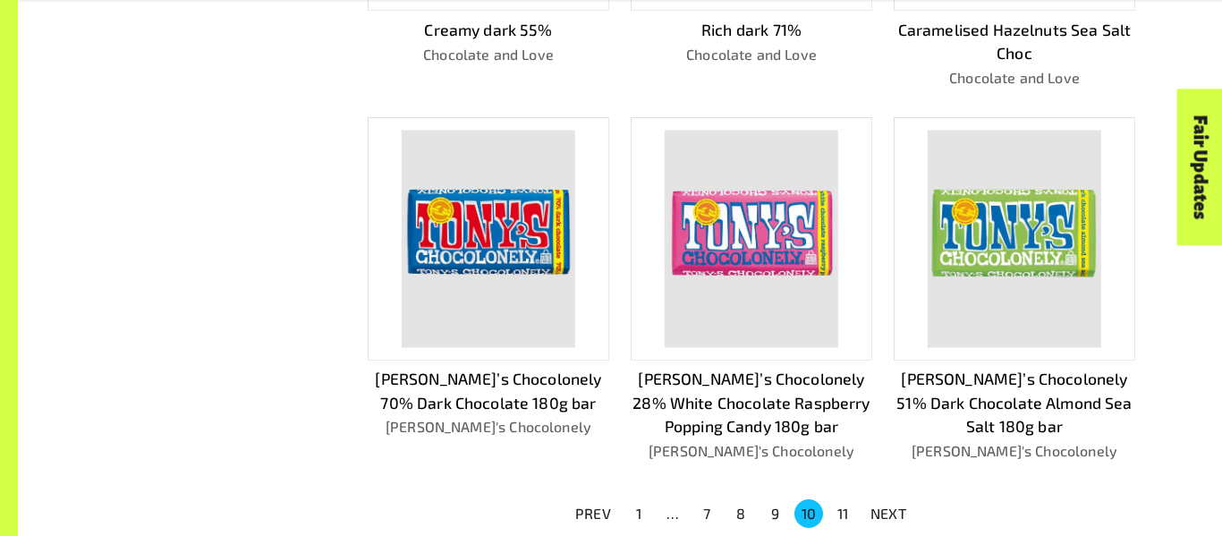
click at [640, 499] on button "1" at bounding box center [639, 513] width 29 height 29
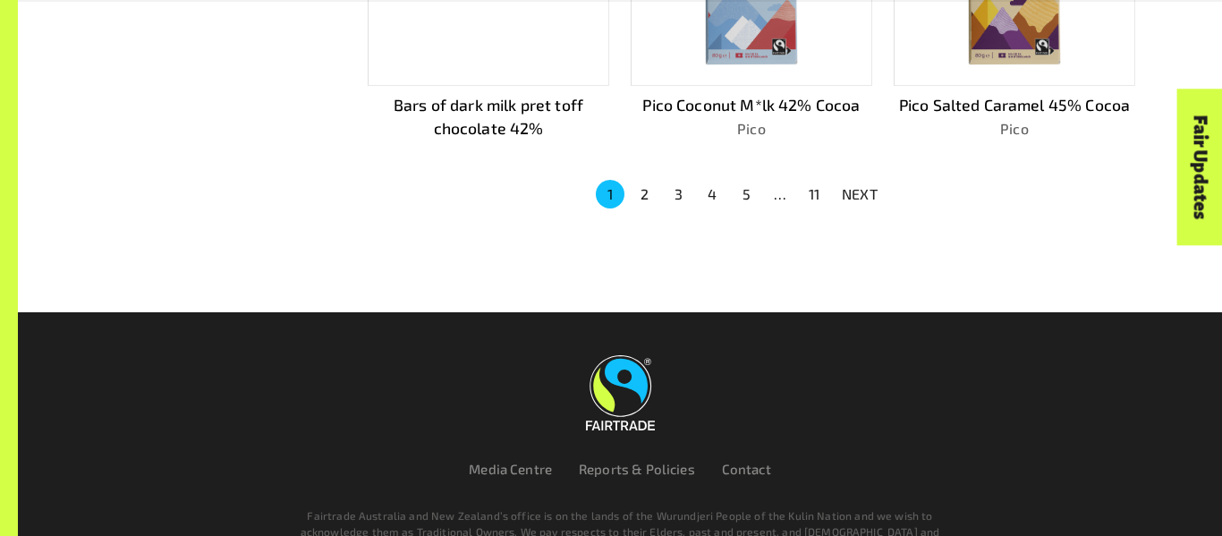
scroll to position [1412, 0]
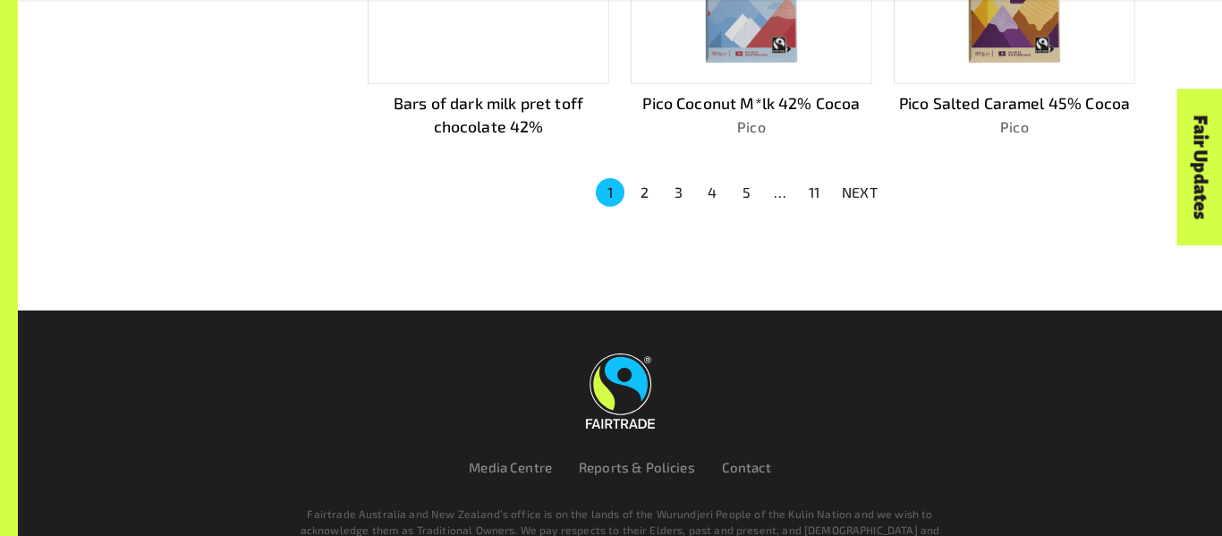
click at [647, 183] on button "2" at bounding box center [644, 192] width 29 height 29
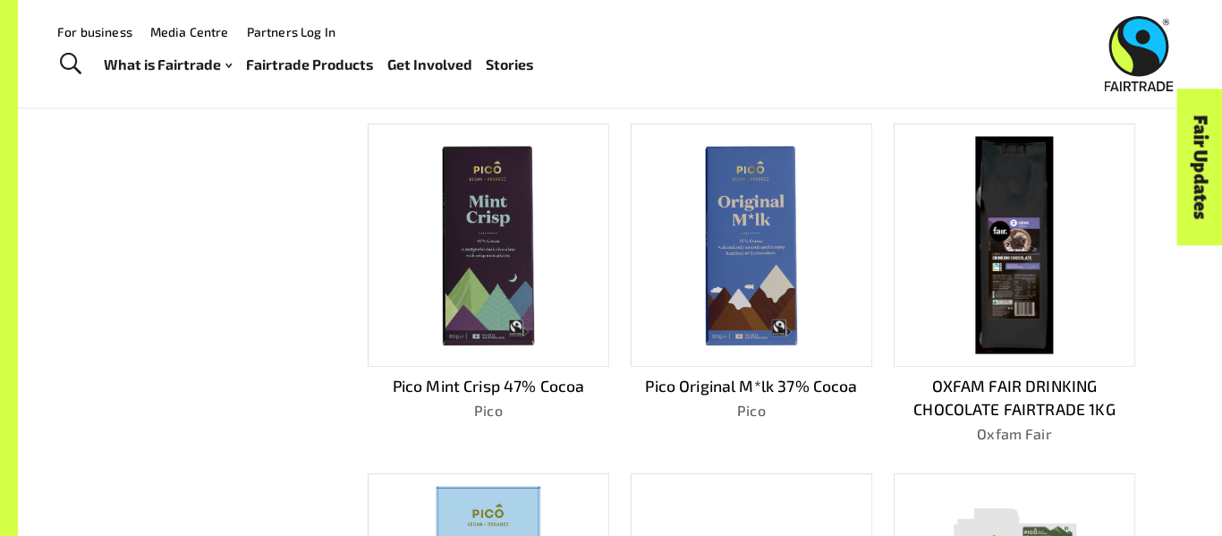
scroll to position [738, 0]
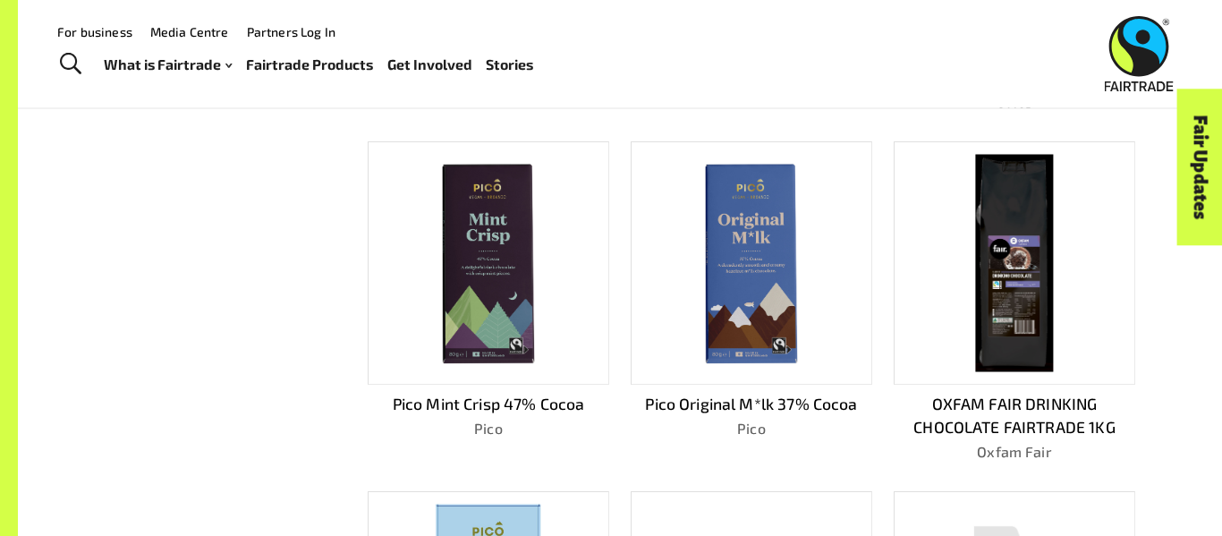
click at [496, 294] on img at bounding box center [488, 264] width 216 height 216
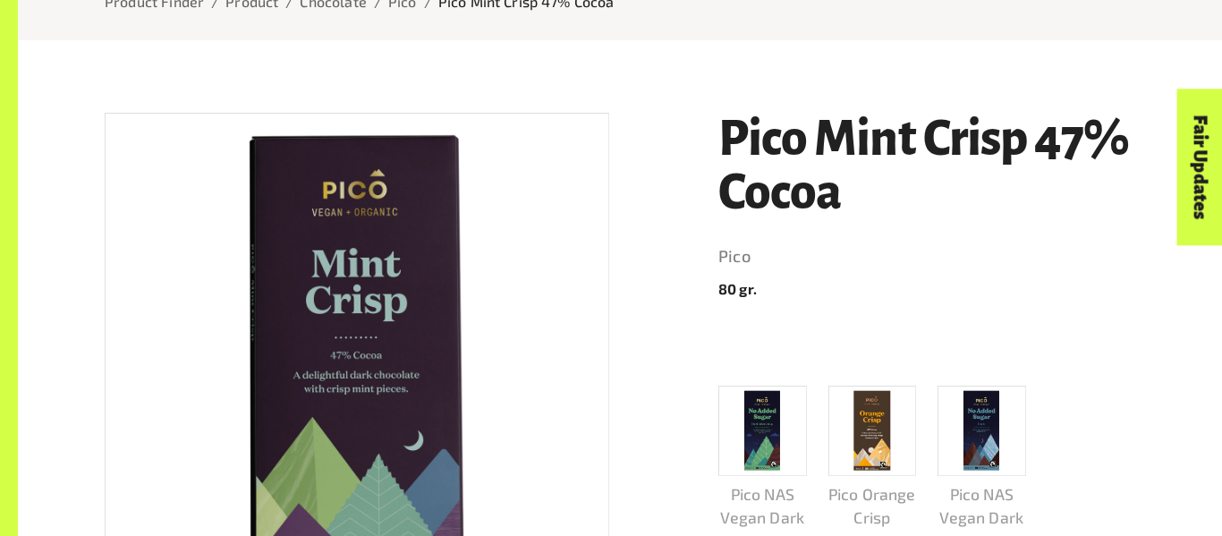
scroll to position [293, 0]
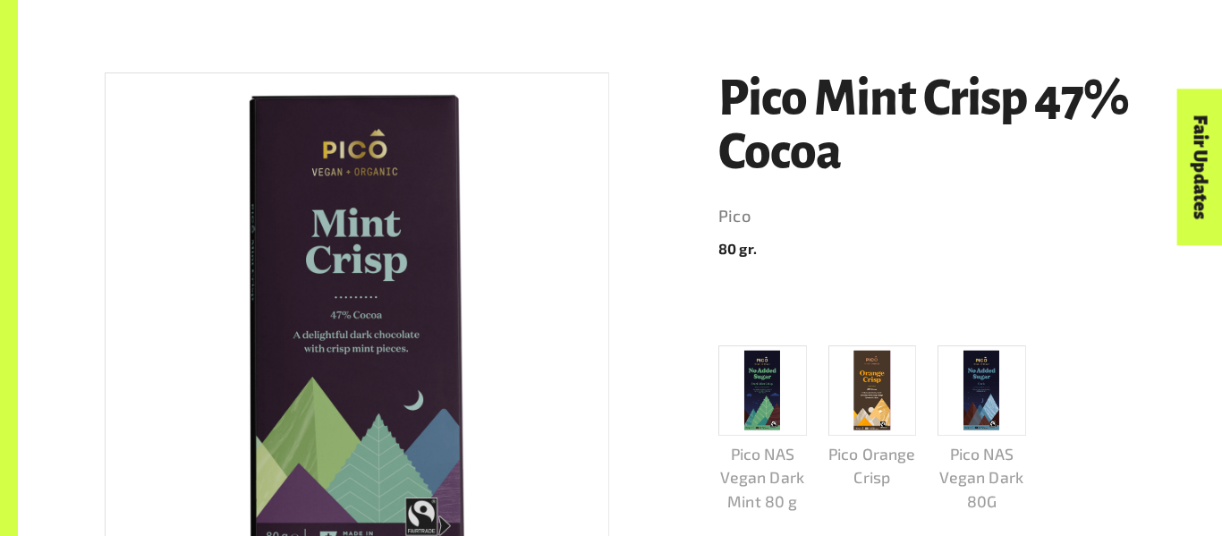
click at [492, 294] on img at bounding box center [357, 325] width 503 height 503
